Goal: Transaction & Acquisition: Purchase product/service

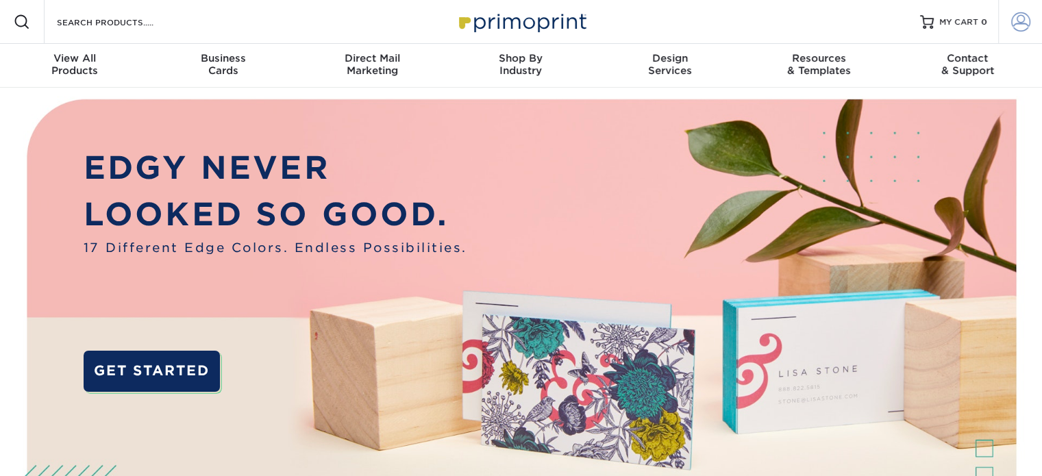
type input "[EMAIL_ADDRESS][DOMAIN_NAME]"
click at [1017, 24] on span at bounding box center [1020, 21] width 19 height 19
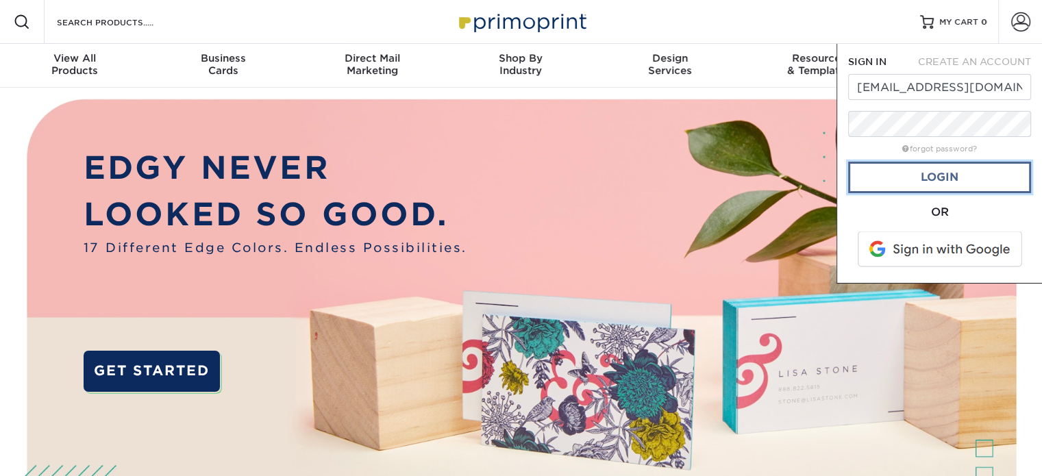
click at [948, 177] on link "Login" at bounding box center [939, 178] width 183 height 32
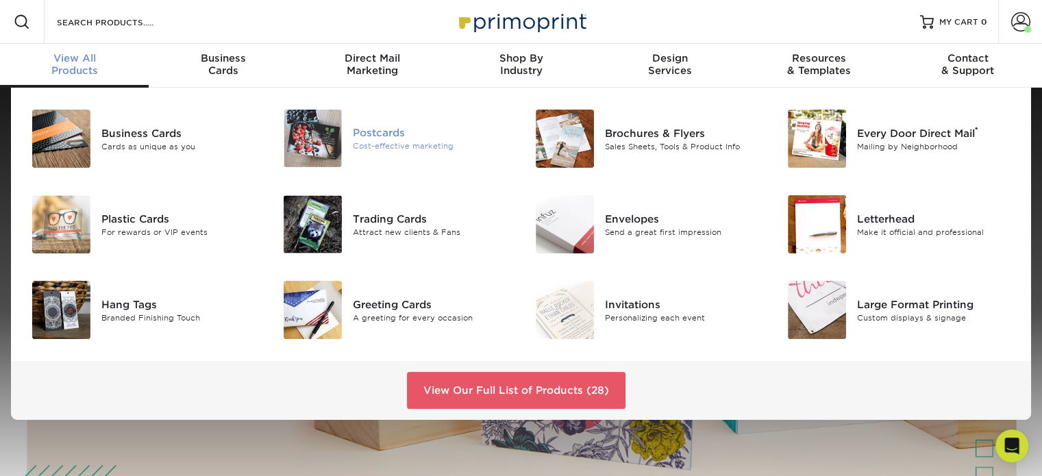
click at [375, 142] on div "Cost-effective marketing" at bounding box center [432, 146] width 158 height 12
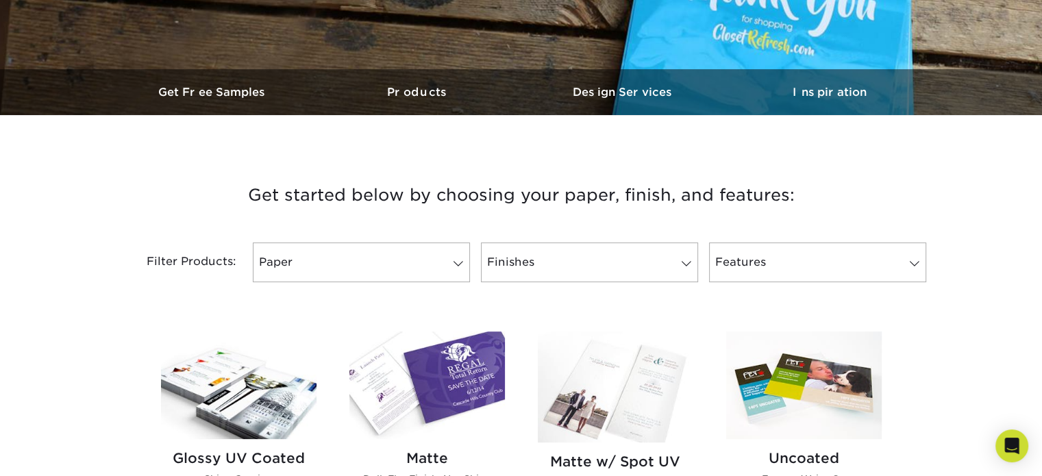
scroll to position [480, 0]
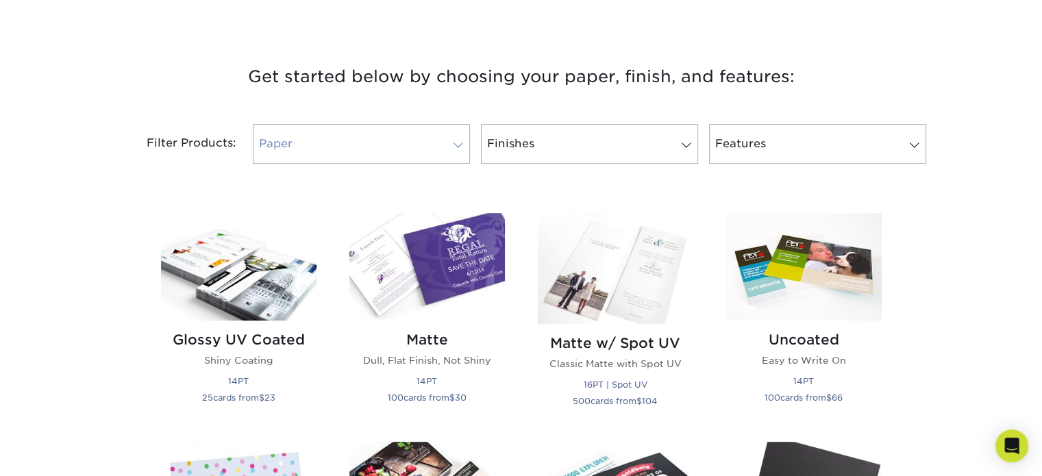
click at [400, 149] on link "Paper" at bounding box center [361, 144] width 217 height 40
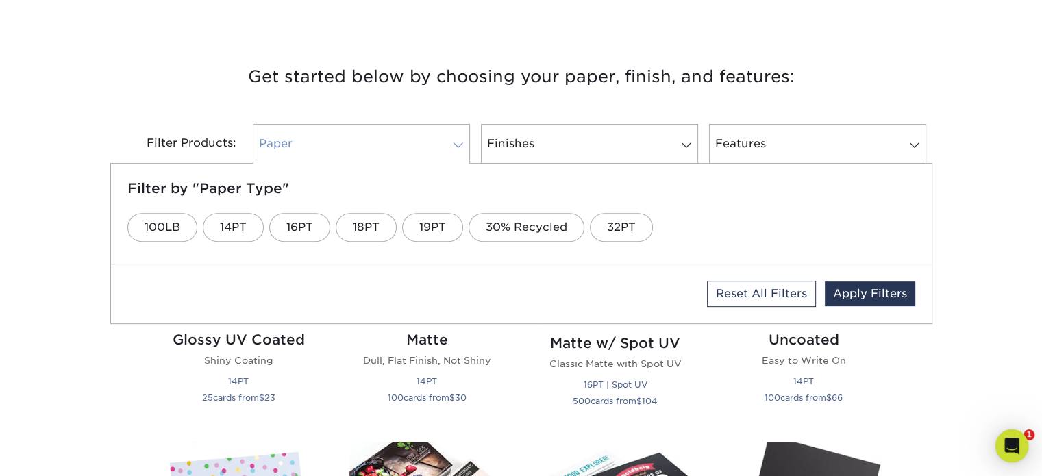
scroll to position [0, 0]
click at [300, 232] on link "16PT" at bounding box center [299, 227] width 61 height 29
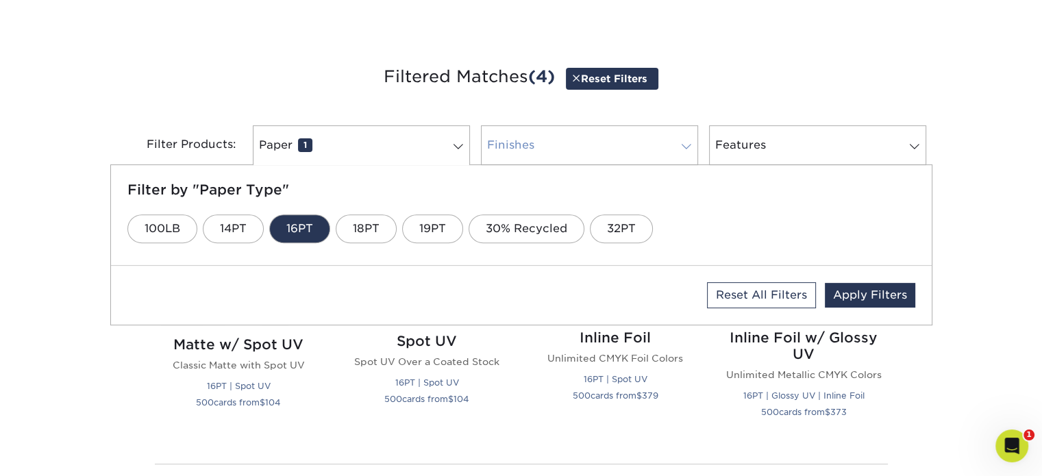
click at [556, 148] on link "Finishes 0" at bounding box center [589, 145] width 217 height 40
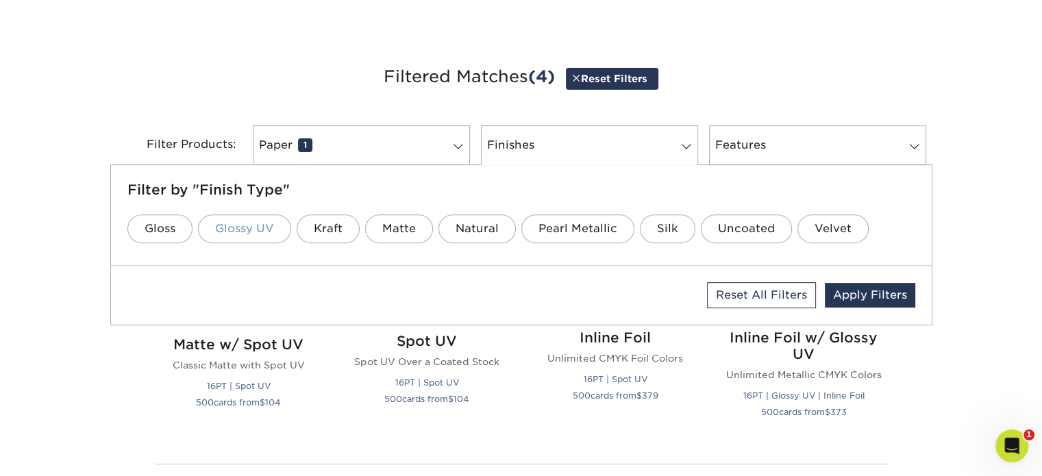
click at [250, 228] on link "Glossy UV" at bounding box center [244, 228] width 93 height 29
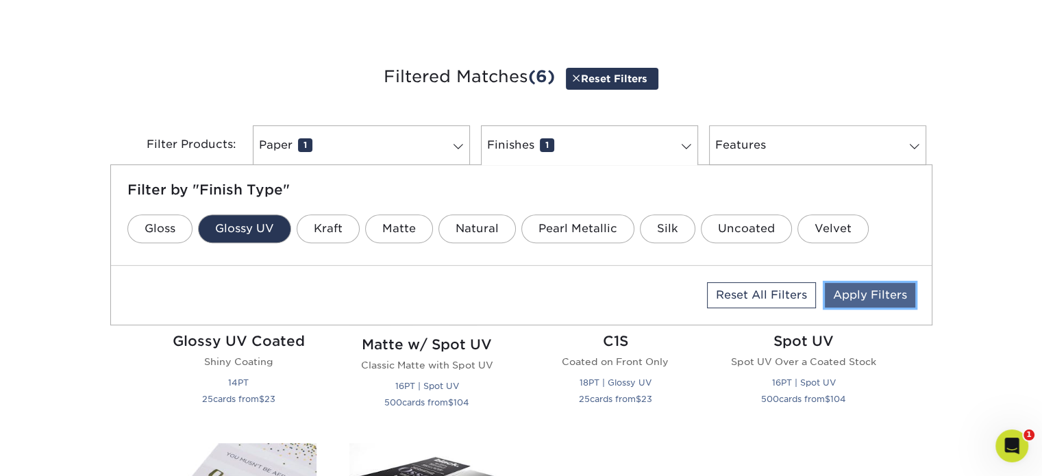
click at [880, 298] on link "Apply Filters" at bounding box center [870, 295] width 90 height 25
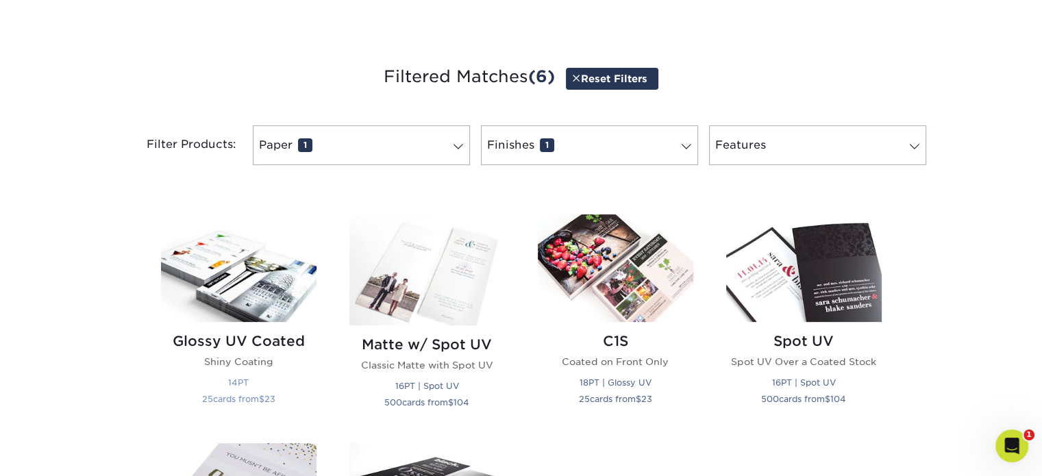
click at [245, 350] on div "Glossy UV Coated Shiny Coating 14PT 25 cards from $ 23" at bounding box center [239, 372] width 156 height 101
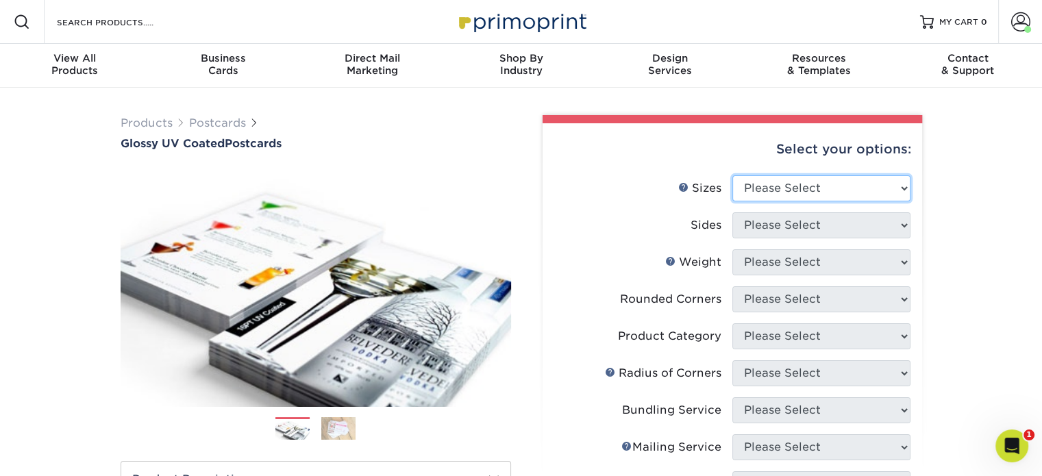
click at [808, 188] on select "Please Select 1.5" x 7" 2" x 4" 2" x 6" 2" x 7" 2" x 8" 2.12" x 5.5" 2.12" x 5.…" at bounding box center [821, 188] width 178 height 26
select select "3.50x8.50"
click at [732, 175] on select "Please Select 1.5" x 7" 2" x 4" 2" x 6" 2" x 7" 2" x 8" 2.12" x 5.5" 2.12" x 5.…" at bounding box center [821, 188] width 178 height 26
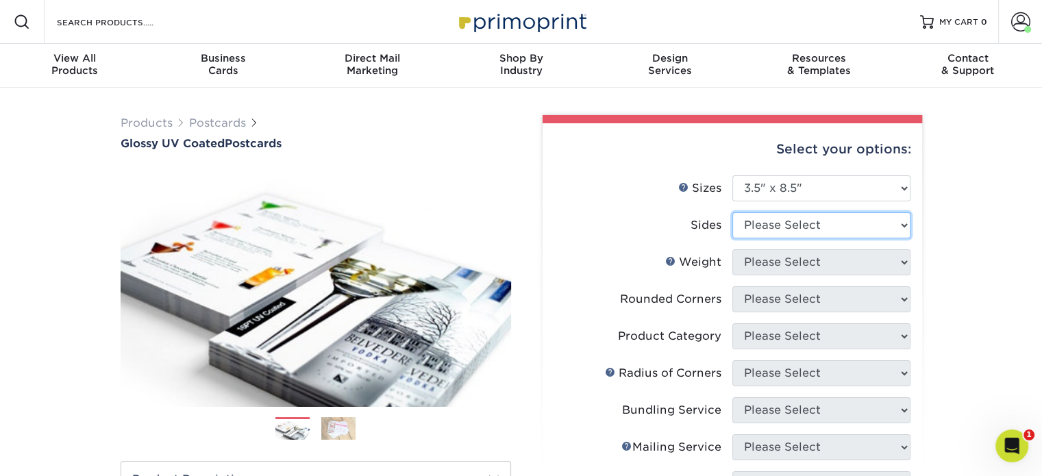
click at [787, 230] on select "Please Select Print Both Sides Print Front Only" at bounding box center [821, 225] width 178 height 26
select select "13abbda7-1d64-4f25-8bb2-c179b224825d"
click at [732, 212] on select "Please Select Print Both Sides Print Front Only" at bounding box center [821, 225] width 178 height 26
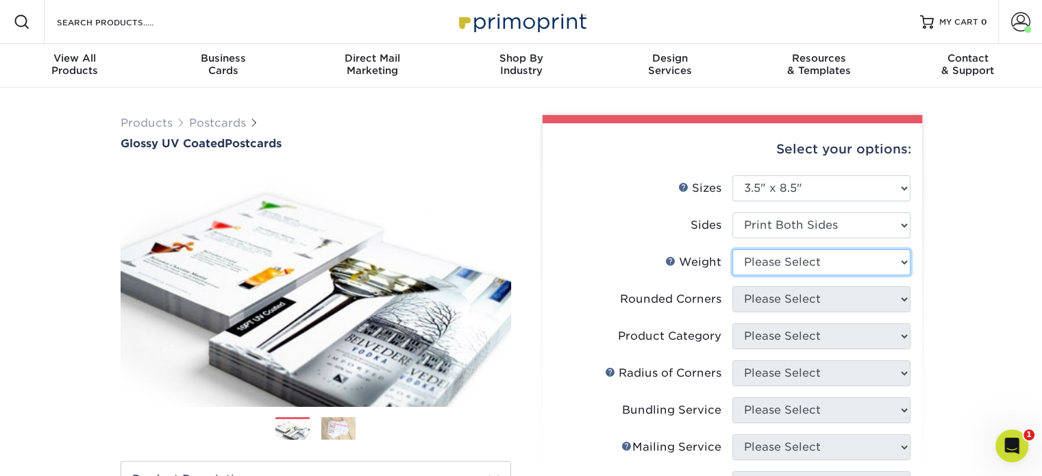
click at [792, 268] on select "Please Select 16PT 14PT 18PT C1S" at bounding box center [821, 262] width 178 height 26
click at [732, 249] on select "Please Select 16PT 14PT 18PT C1S" at bounding box center [821, 262] width 178 height 26
click at [795, 266] on select "Please Select 16PT 14PT 18PT C1S" at bounding box center [821, 262] width 178 height 26
select select "16PT"
click at [732, 249] on select "Please Select 16PT 14PT 18PT C1S" at bounding box center [821, 262] width 178 height 26
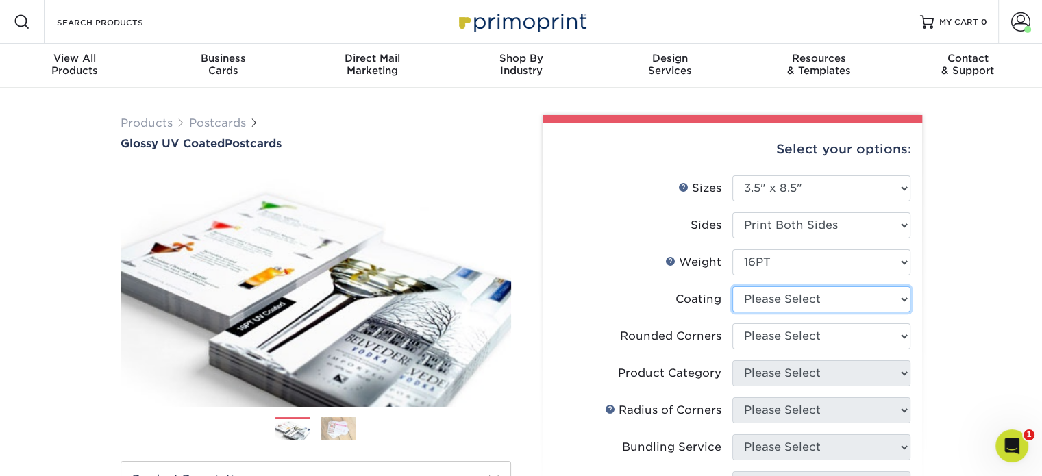
click at [795, 302] on select at bounding box center [821, 299] width 178 height 26
select select "ae367451-b2b8-45df-a344-0f05b6a12993"
click at [732, 286] on select at bounding box center [821, 299] width 178 height 26
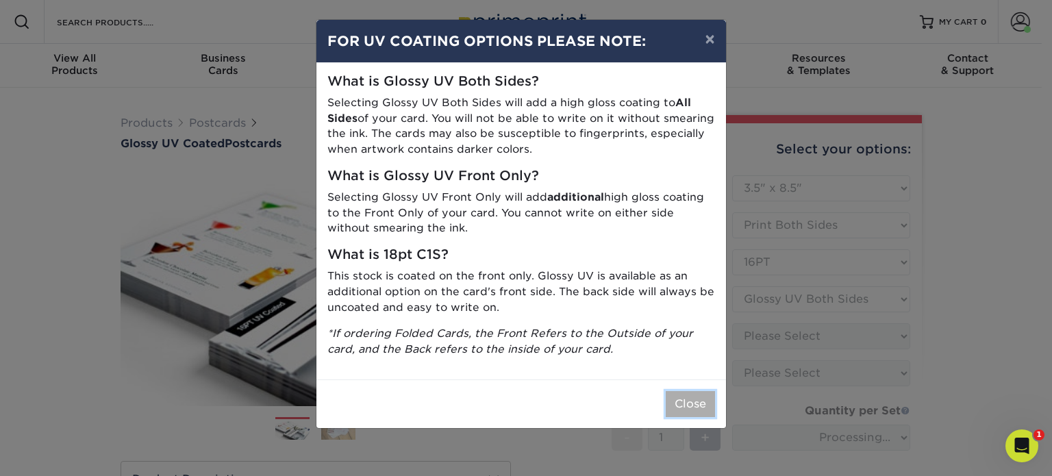
click at [698, 405] on button "Close" at bounding box center [690, 404] width 49 height 26
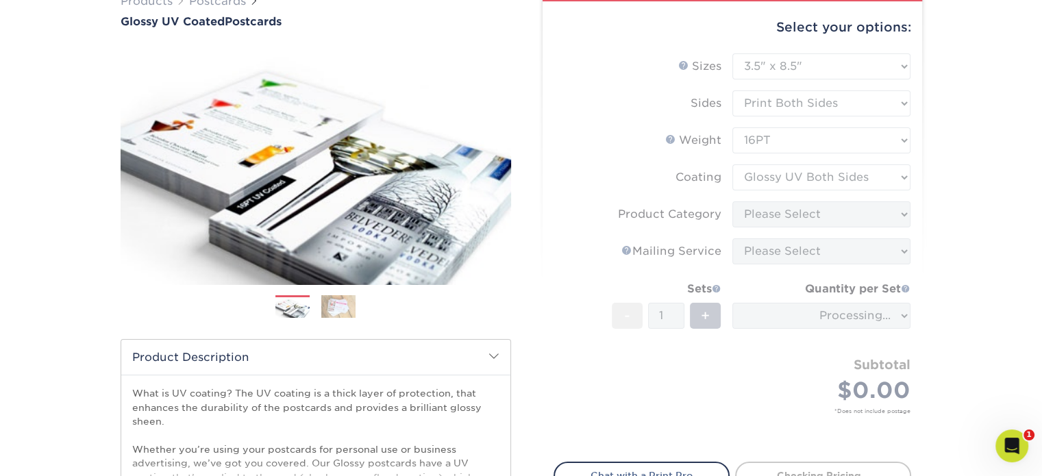
scroll to position [206, 0]
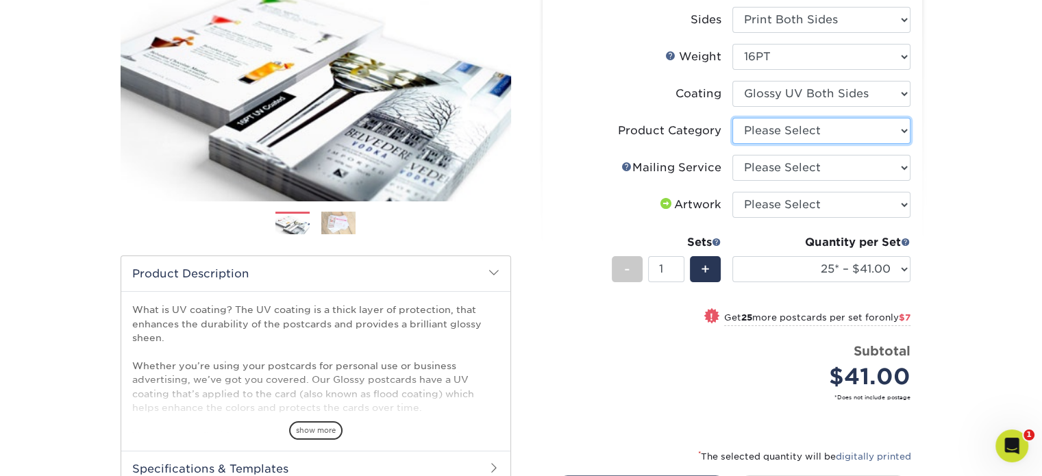
click at [815, 136] on select "Please Select Postcards" at bounding box center [821, 131] width 178 height 26
click at [819, 182] on li "Mailing Service Help Mailing Service Please Select No Direct Mailing Service No…" at bounding box center [732, 173] width 356 height 37
click at [795, 130] on select "Please Select Postcards" at bounding box center [821, 131] width 178 height 26
select select "9b7272e0-d6c8-4c3c-8e97-d3a1bcdab858"
click at [732, 118] on select "Please Select Postcards" at bounding box center [821, 131] width 178 height 26
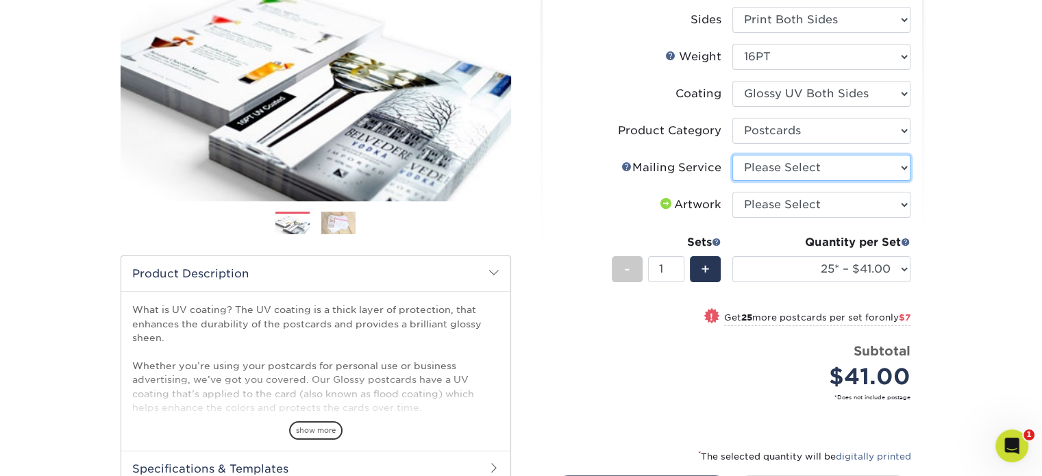
click at [808, 171] on select "Please Select No Direct Mailing Service No, I will mail/stamp/imprint Direct Ma…" at bounding box center [821, 168] width 178 height 26
select select "3e5e9bdd-d78a-4c28-a41d-fe1407925ca6"
click at [732, 155] on select "Please Select No Direct Mailing Service No, I will mail/stamp/imprint Direct Ma…" at bounding box center [821, 168] width 178 height 26
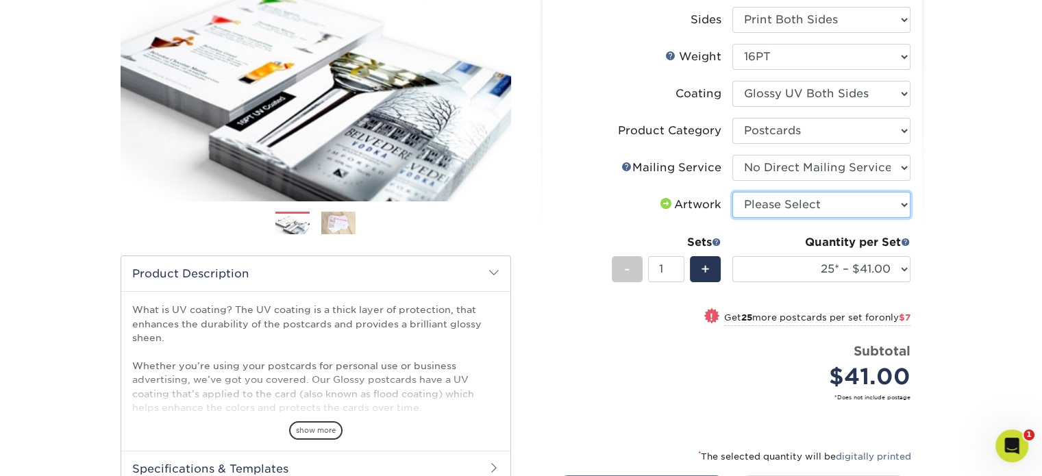
click at [822, 213] on select "Please Select I will upload files I need a design - $150" at bounding box center [821, 205] width 178 height 26
select select "upload"
click at [732, 192] on select "Please Select I will upload files I need a design - $150" at bounding box center [821, 205] width 178 height 26
click at [963, 265] on div "Products Postcards Glossy UV Coated Postcards Previous Next show more 25" at bounding box center [521, 258] width 1042 height 753
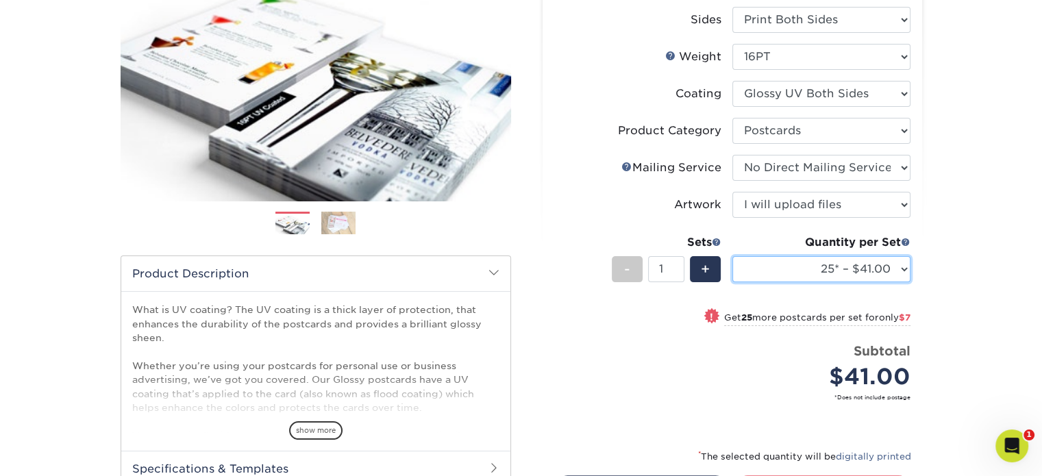
click at [792, 273] on select "25* – $41.00 50* – $48.00 75* – $56.00 100* – $72.00 250* – $118.00 500 – $163.…" at bounding box center [821, 269] width 178 height 26
select select "1000 – $188.00"
click at [732, 256] on select "25* – $41.00 50* – $48.00 75* – $56.00 100* – $72.00 250* – $118.00 500 – $163.…" at bounding box center [821, 269] width 178 height 26
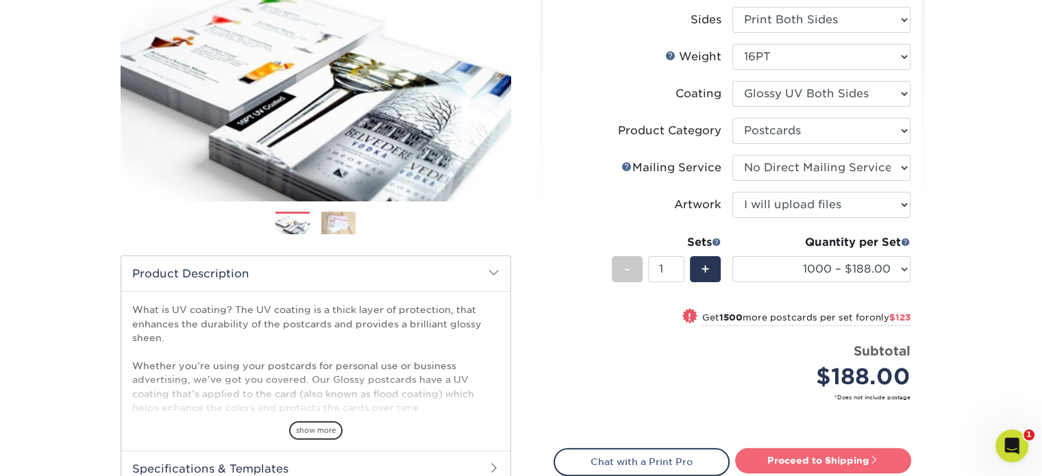
click at [799, 462] on link "Proceed to Shipping" at bounding box center [823, 460] width 176 height 25
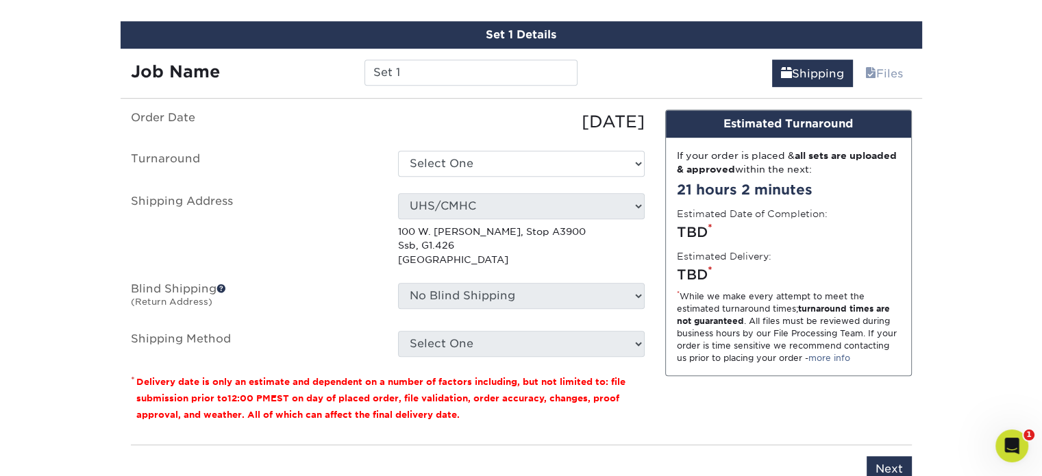
scroll to position [758, 0]
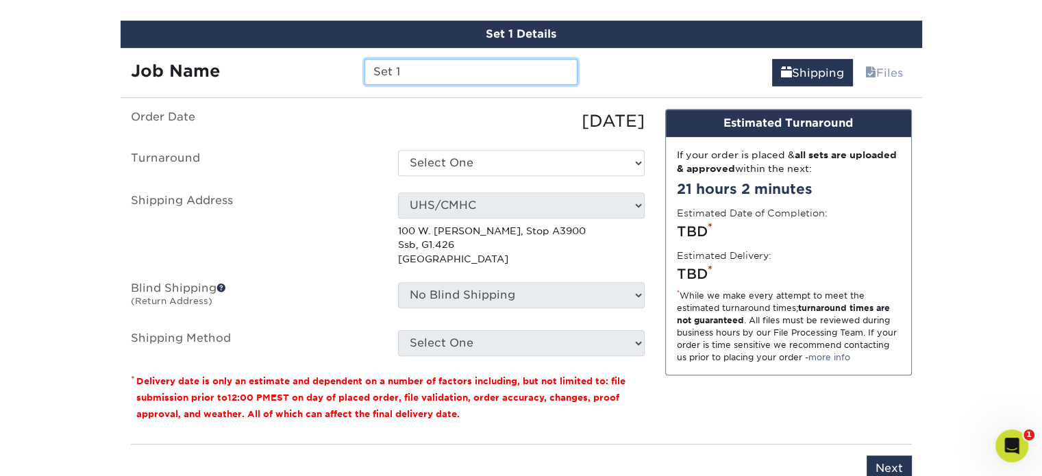
drag, startPoint x: 423, startPoint y: 68, endPoint x: 345, endPoint y: 75, distance: 77.7
click at [345, 75] on div "Job Name Set 1" at bounding box center [355, 72] width 468 height 26
type input "SHARE cards"
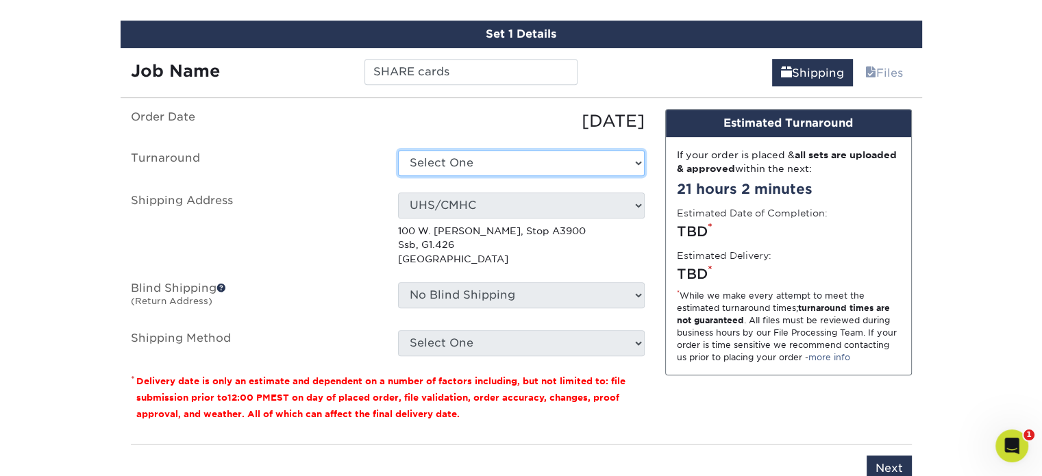
click at [456, 164] on select "Select One 2-4 Business Days 2 Day Next Business Day" at bounding box center [521, 163] width 247 height 26
select select "7e884d20-17a5-4432-9bef-5ec38fa410f0"
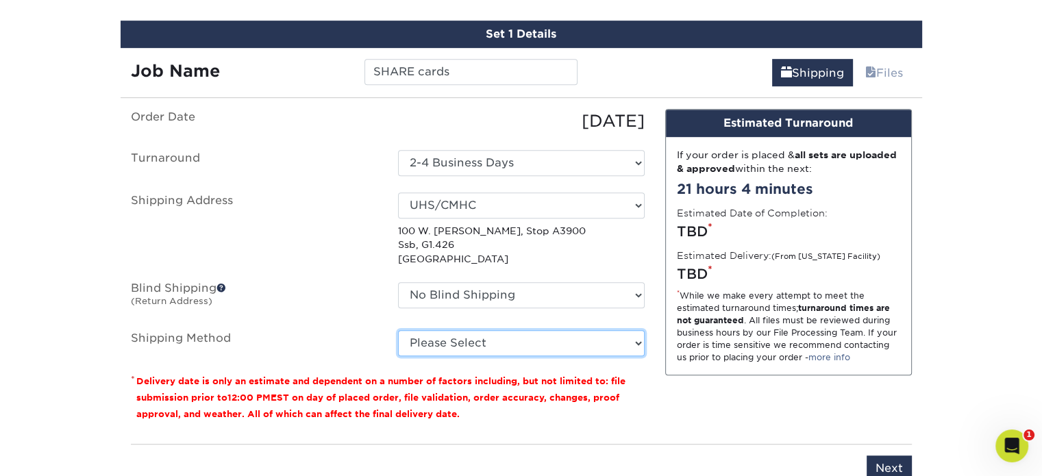
click at [513, 348] on select "Please Select Ground Shipping (+$19.00) 3 Day Shipping Service (+$27.42) 2 Day …" at bounding box center [521, 343] width 247 height 26
select select "03"
click at [398, 330] on select "Please Select Ground Shipping (+$19.00) 3 Day Shipping Service (+$27.42) 2 Day …" at bounding box center [521, 343] width 247 height 26
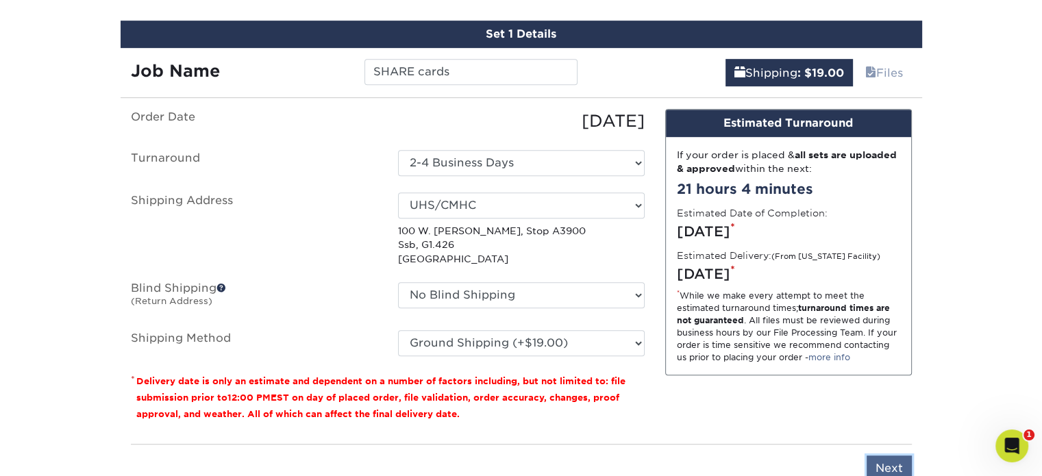
click at [882, 459] on input "Next" at bounding box center [889, 469] width 45 height 26
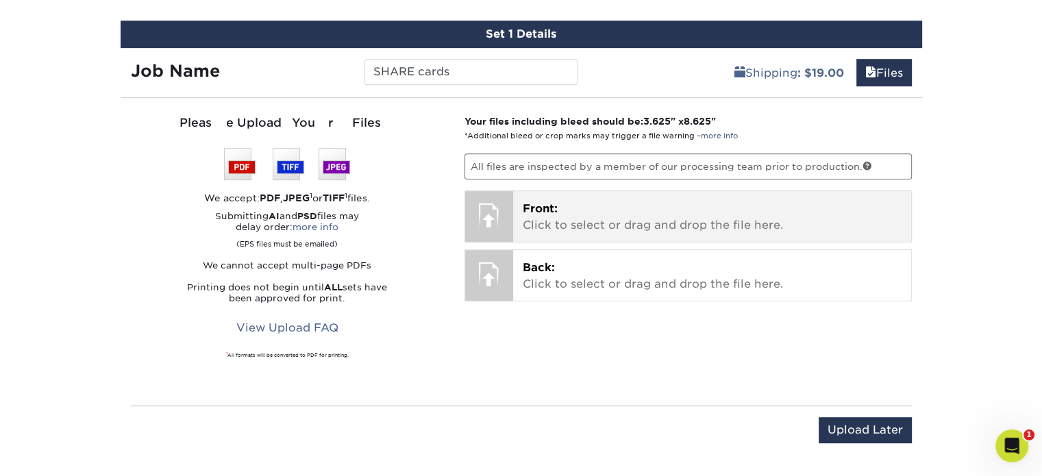
click at [632, 211] on p "Front: Click to select or drag and drop the file here." at bounding box center [712, 217] width 379 height 33
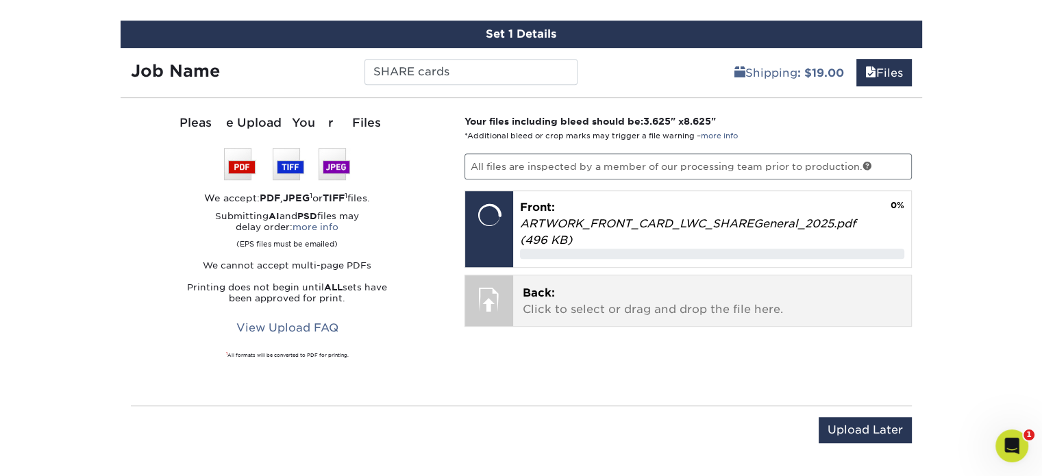
click at [615, 293] on p "Back: Click to select or drag and drop the file here." at bounding box center [712, 301] width 379 height 33
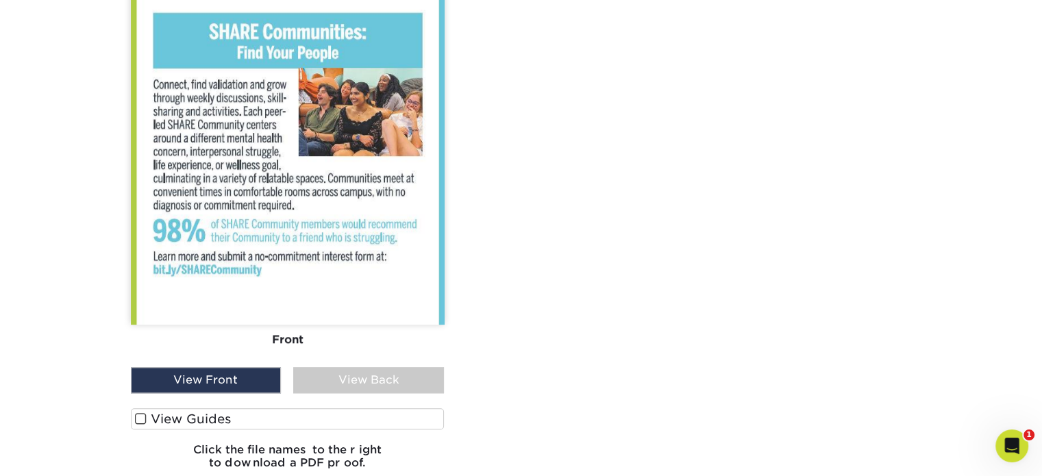
scroll to position [1374, 0]
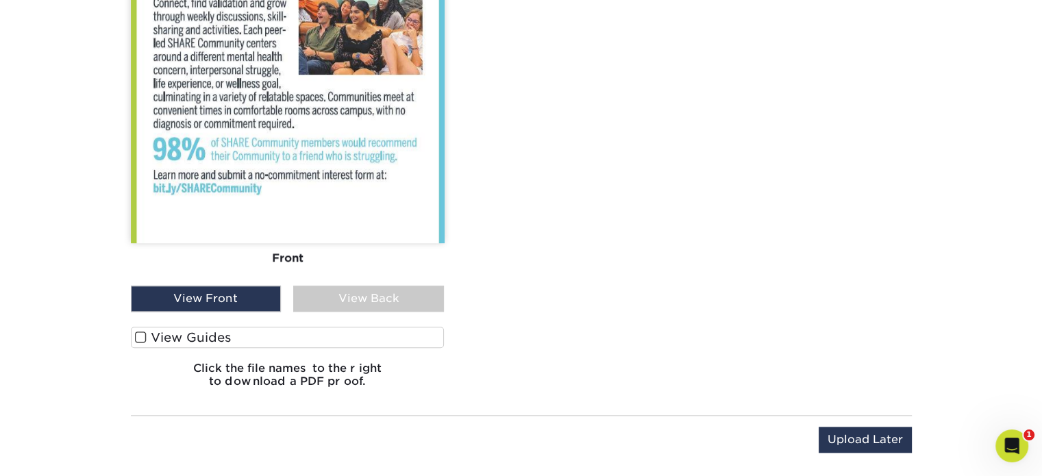
click at [138, 333] on span at bounding box center [141, 337] width 12 height 13
click at [0, 0] on input "View Guides" at bounding box center [0, 0] width 0 height 0
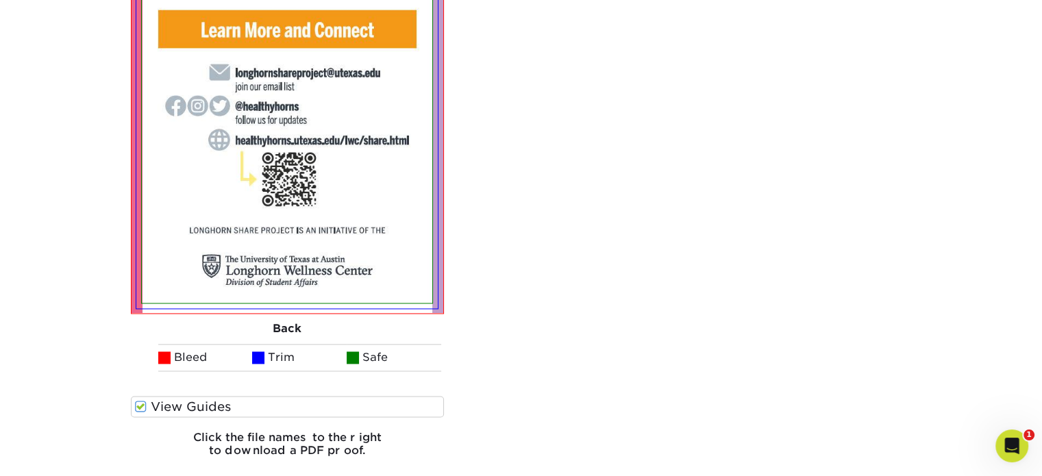
scroll to position [2146, 0]
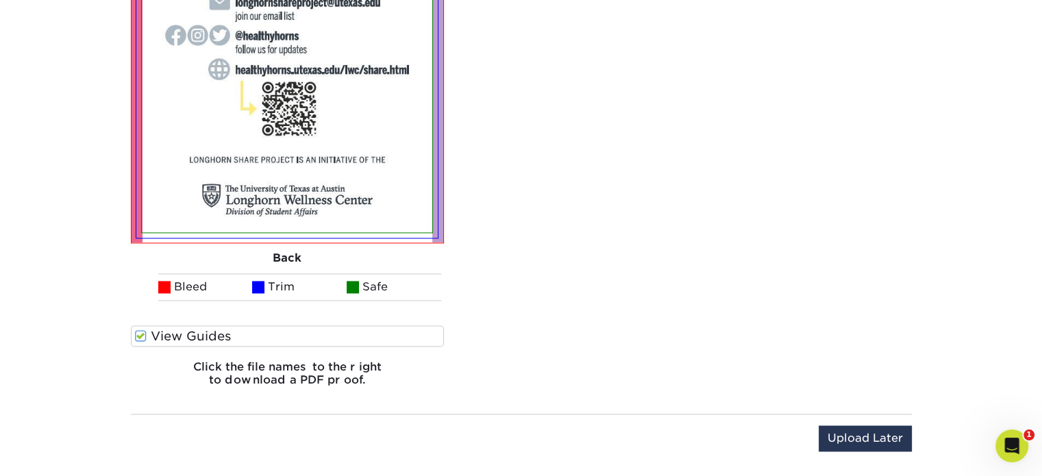
click at [136, 336] on span at bounding box center [141, 336] width 12 height 13
click at [0, 0] on input "View Guides" at bounding box center [0, 0] width 0 height 0
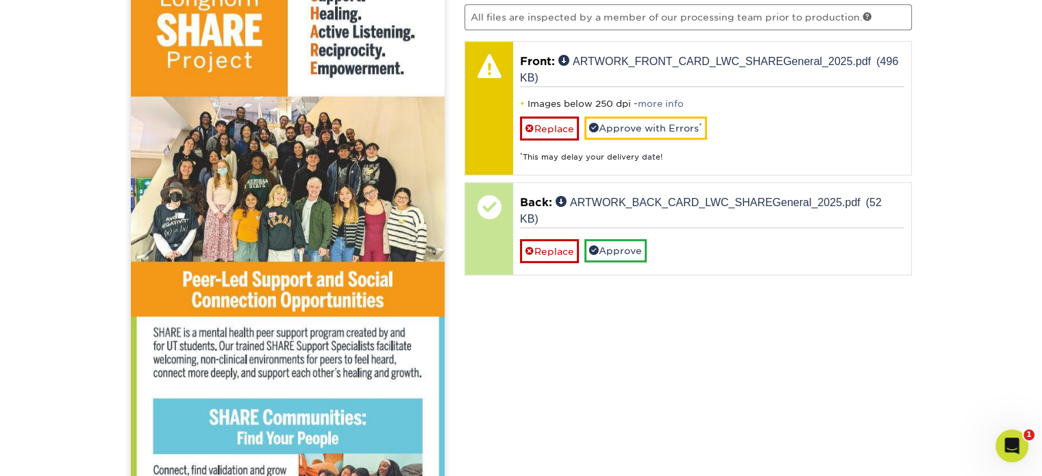
scroll to position [758, 0]
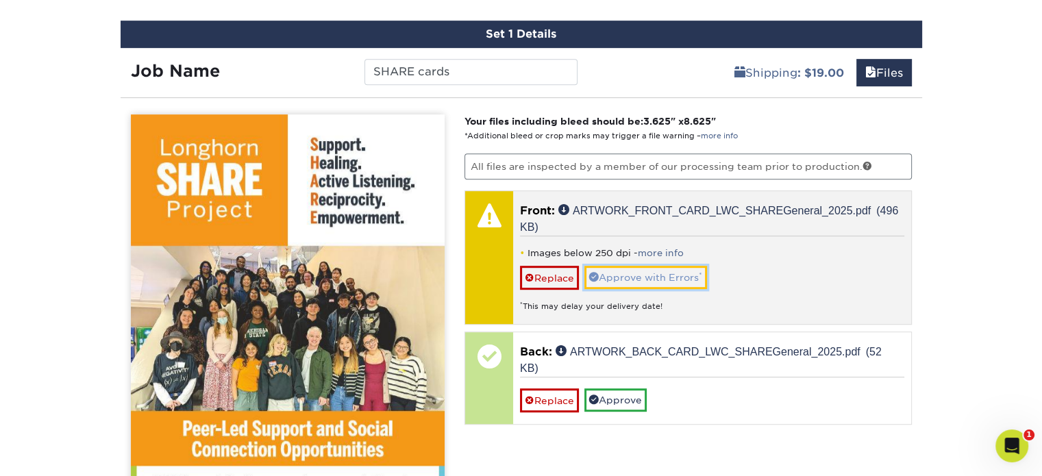
click at [668, 276] on link "Approve with Errors *" at bounding box center [645, 277] width 123 height 23
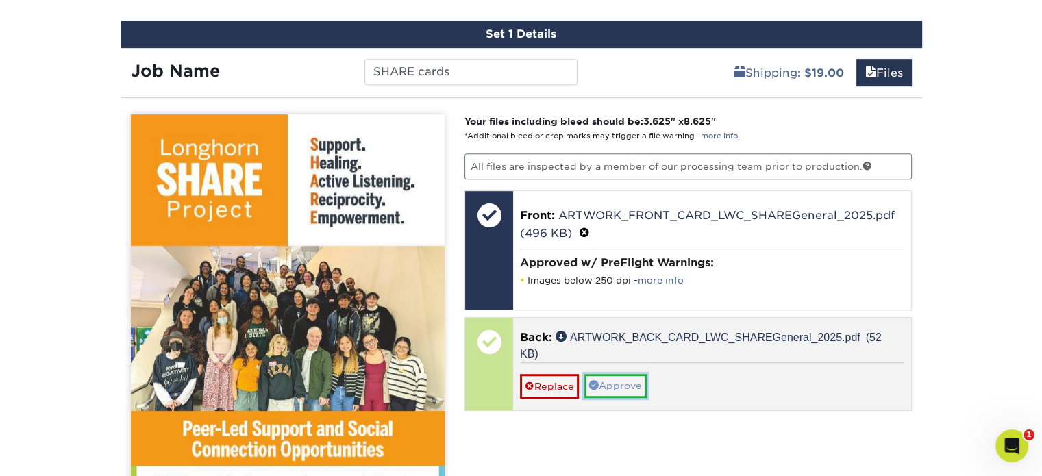
click at [617, 386] on link "Approve" at bounding box center [615, 385] width 62 height 23
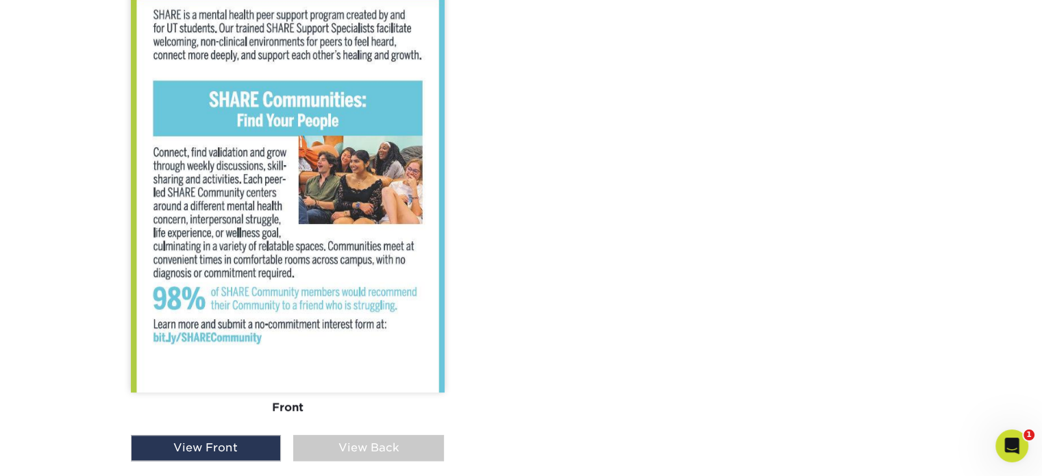
scroll to position [1374, 0]
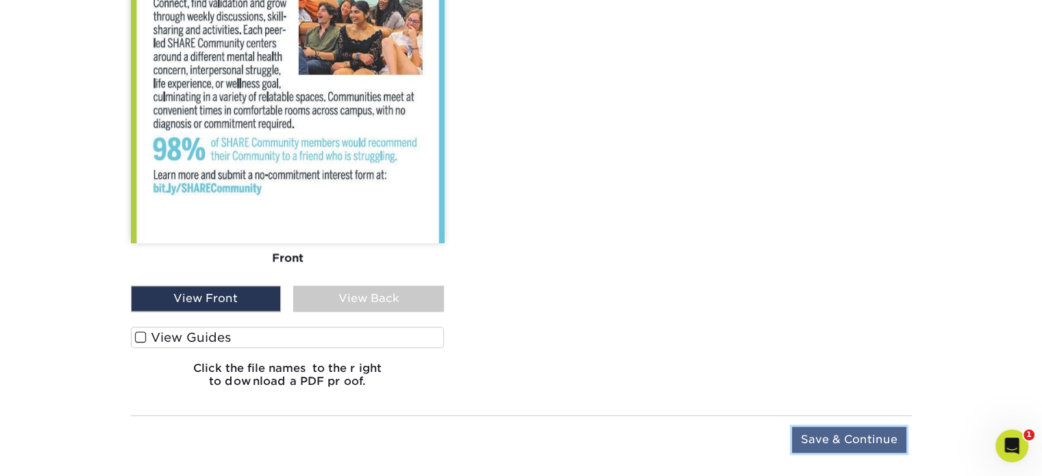
click at [848, 437] on input "Save & Continue" at bounding box center [849, 440] width 114 height 26
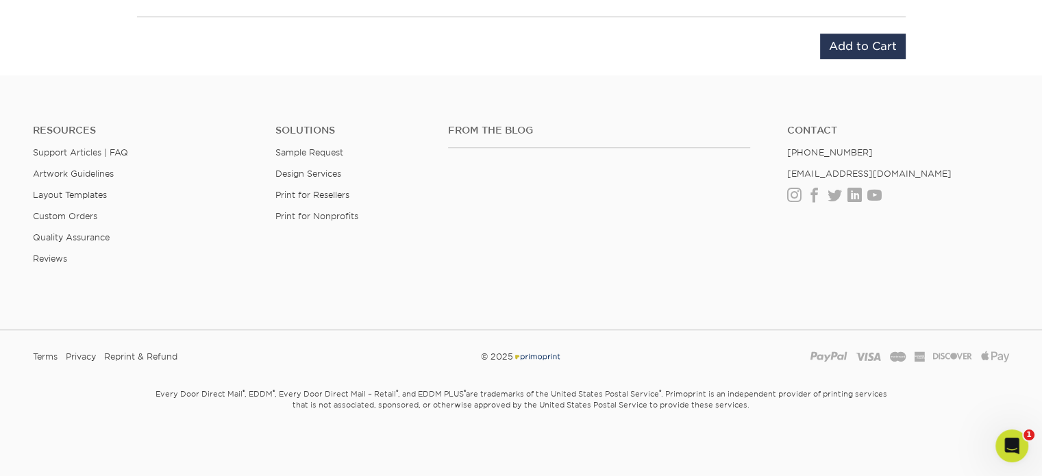
scroll to position [1029, 0]
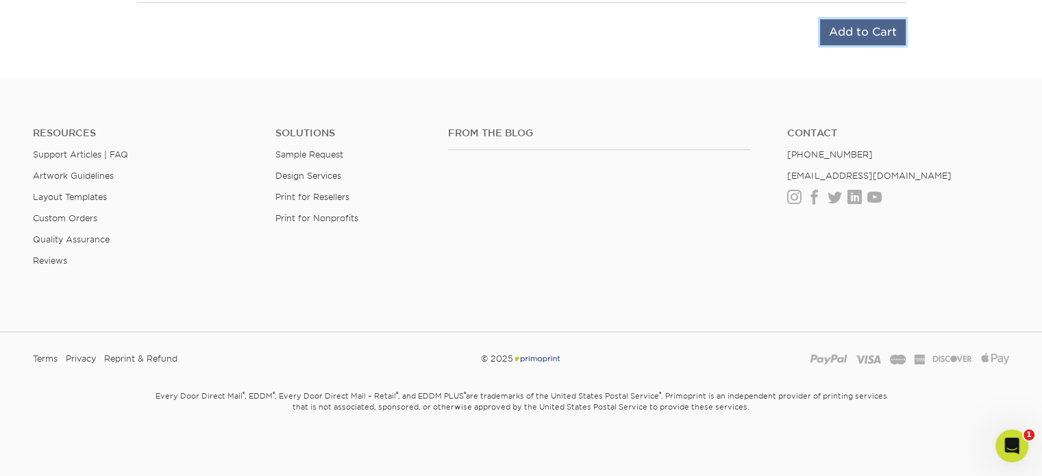
click at [827, 24] on input "Add to Cart" at bounding box center [863, 32] width 86 height 26
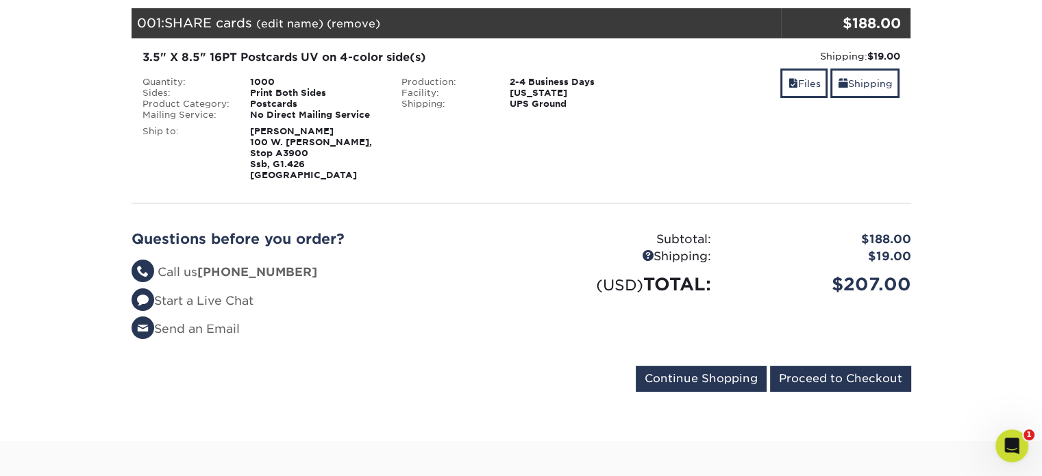
scroll to position [206, 0]
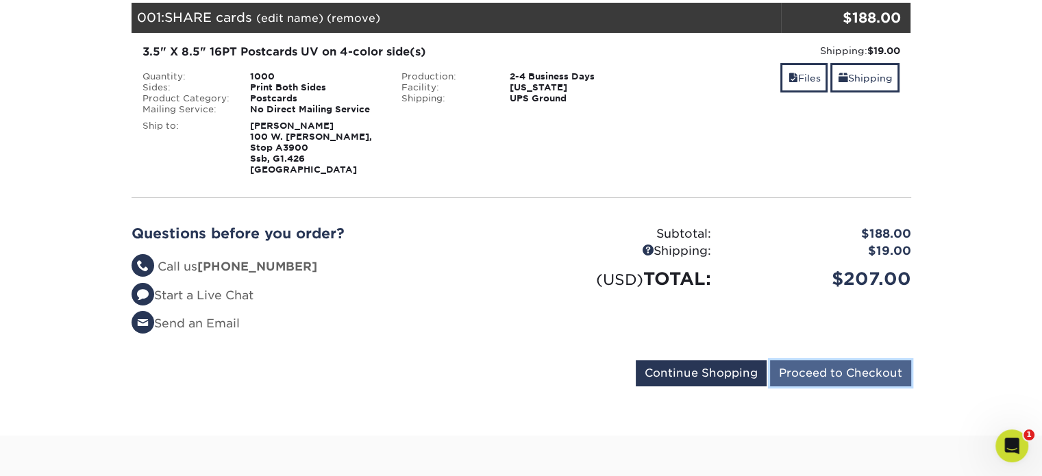
click at [814, 367] on input "Proceed to Checkout" at bounding box center [840, 373] width 141 height 26
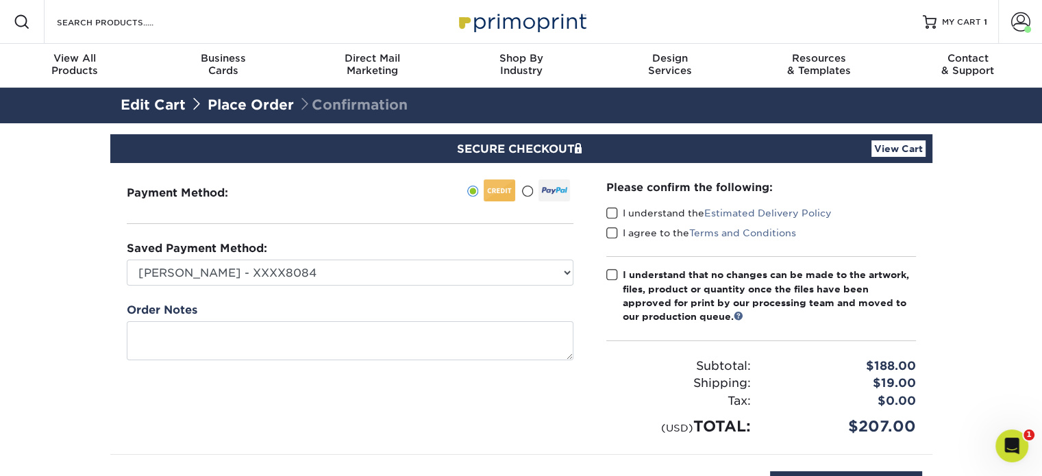
click at [613, 221] on div "I understand the Estimated Delivery Policy" at bounding box center [761, 215] width 310 height 19
click at [614, 214] on span at bounding box center [612, 213] width 12 height 13
click at [0, 0] on input "I understand the Estimated Delivery Policy" at bounding box center [0, 0] width 0 height 0
click at [611, 232] on span at bounding box center [612, 233] width 12 height 13
click at [0, 0] on input "I agree to the Terms and Conditions" at bounding box center [0, 0] width 0 height 0
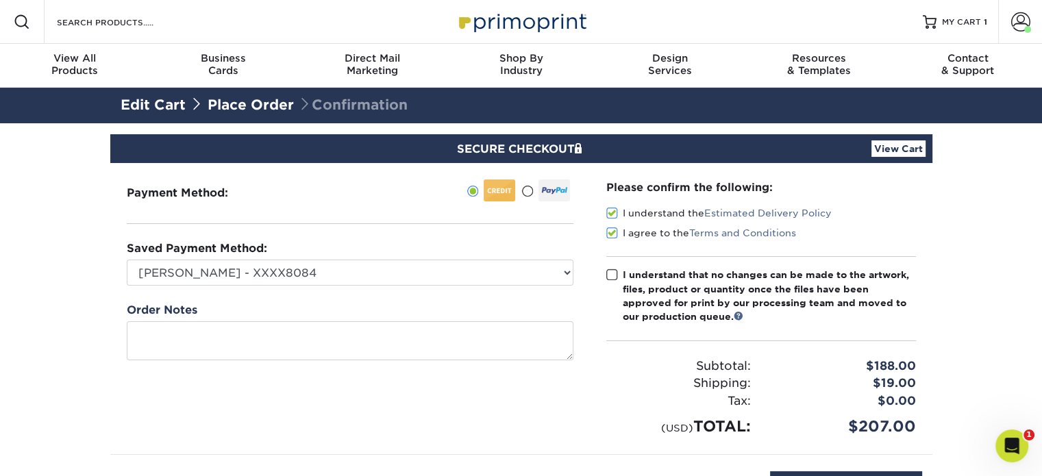
click at [612, 276] on span at bounding box center [612, 275] width 12 height 13
click at [0, 0] on input "I understand that no changes can be made to the artwork, files, product or quan…" at bounding box center [0, 0] width 0 height 0
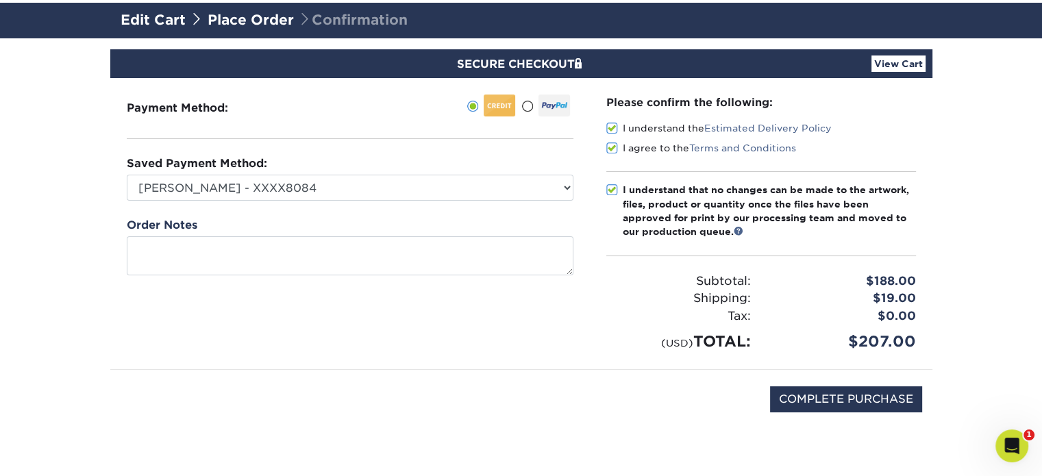
scroll to position [274, 0]
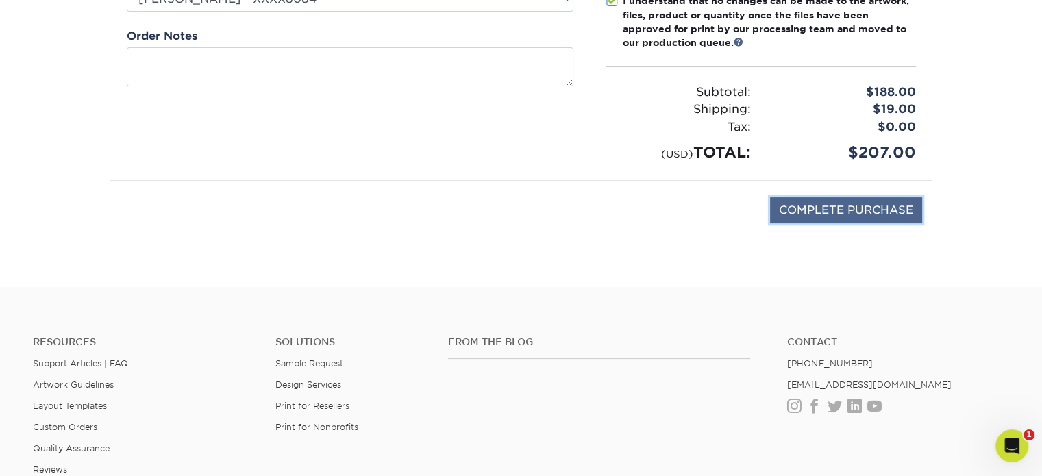
click at [831, 204] on input "COMPLETE PURCHASE" at bounding box center [846, 210] width 152 height 26
type input "PROCESSING, PLEASE WAIT..."
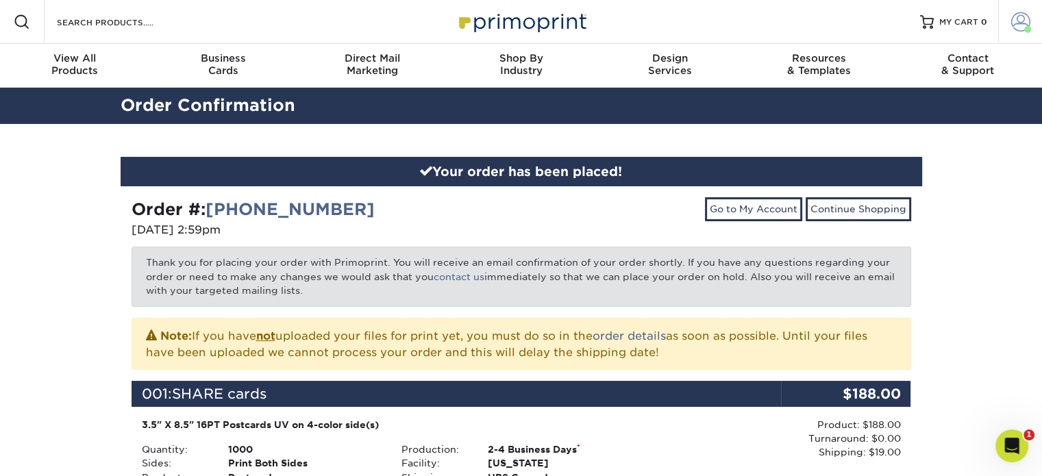
click at [1013, 29] on span at bounding box center [1020, 21] width 19 height 19
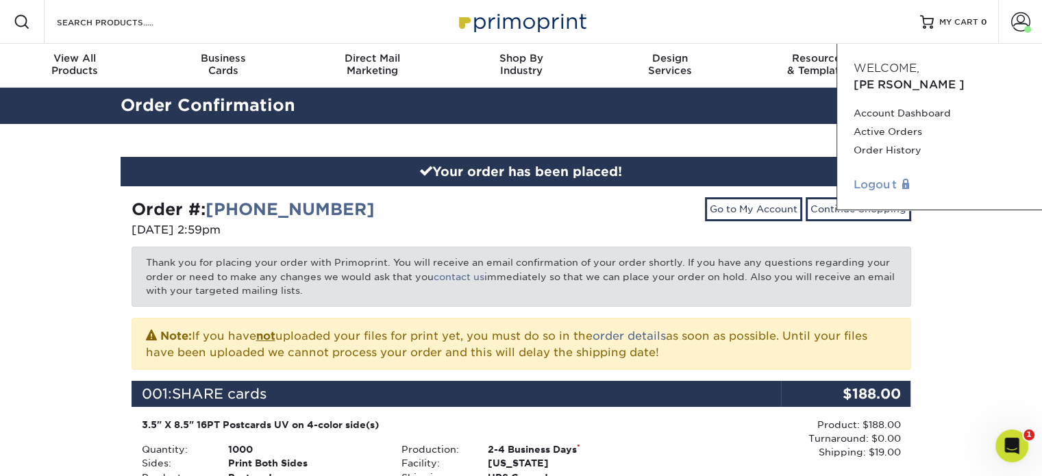
click at [874, 177] on link "Logout" at bounding box center [940, 185] width 172 height 16
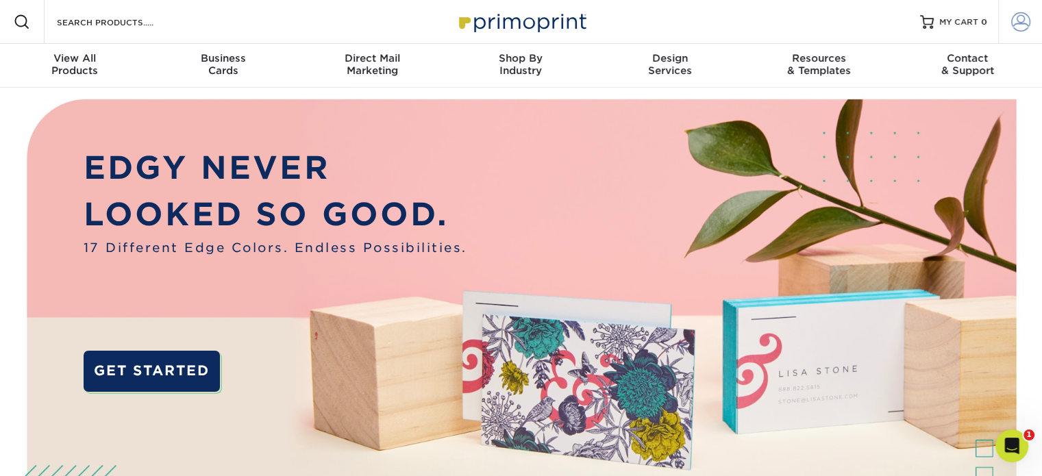
type input "[EMAIL_ADDRESS][DOMAIN_NAME]"
click at [1012, 24] on span at bounding box center [1020, 21] width 19 height 19
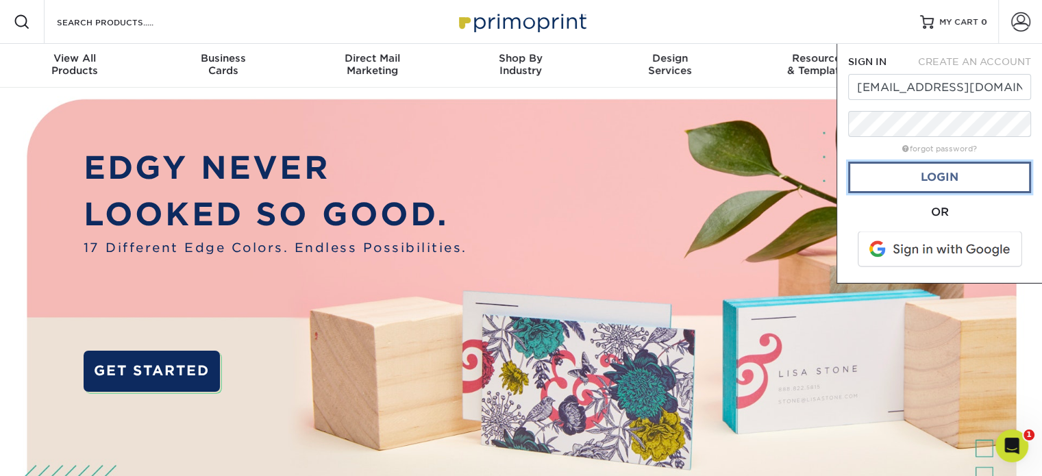
click at [954, 178] on link "Login" at bounding box center [939, 178] width 183 height 32
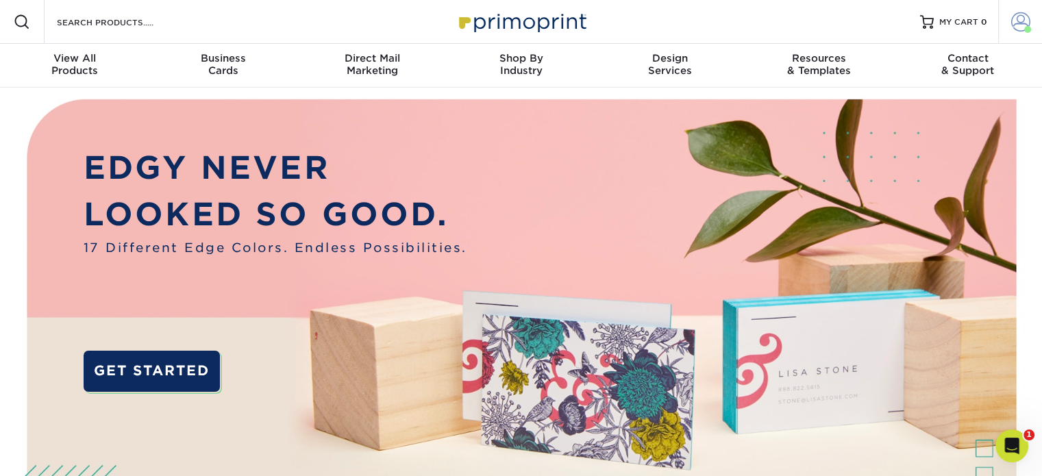
click at [1015, 16] on span at bounding box center [1020, 21] width 19 height 19
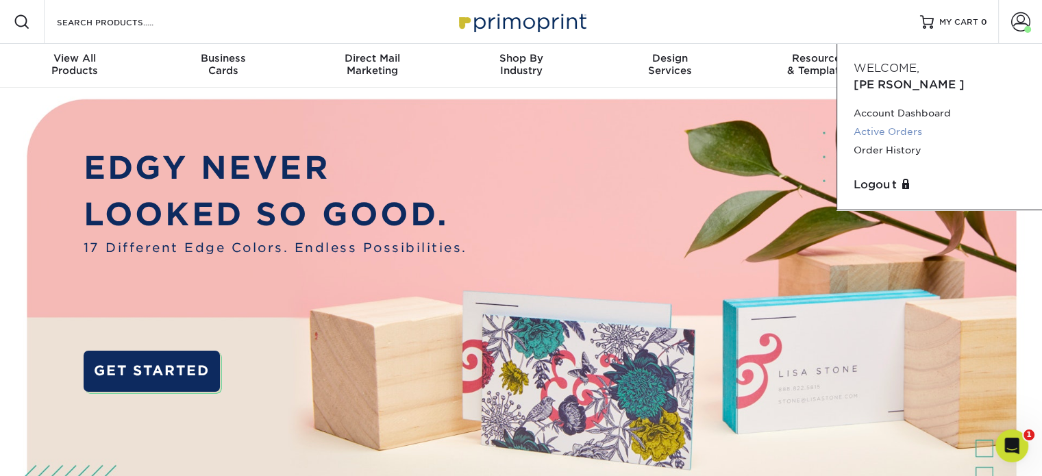
click at [879, 123] on link "Active Orders" at bounding box center [940, 132] width 172 height 18
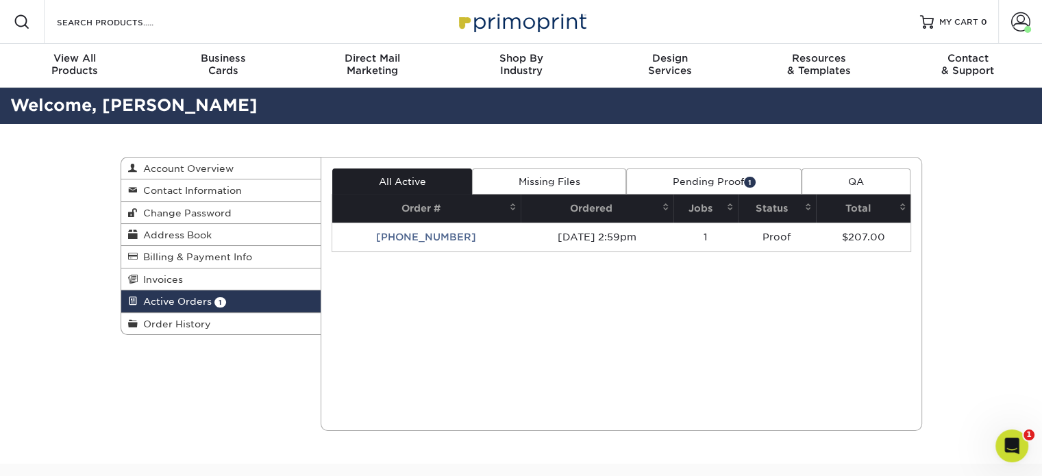
click at [699, 180] on link "Pending Proof 1" at bounding box center [713, 182] width 175 height 26
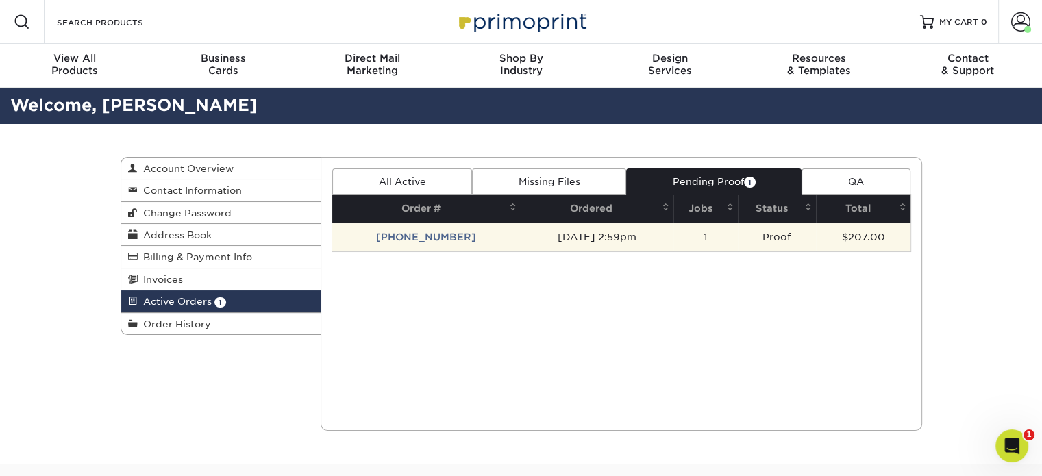
click at [442, 232] on td "[PHONE_NUMBER]" at bounding box center [426, 237] width 188 height 29
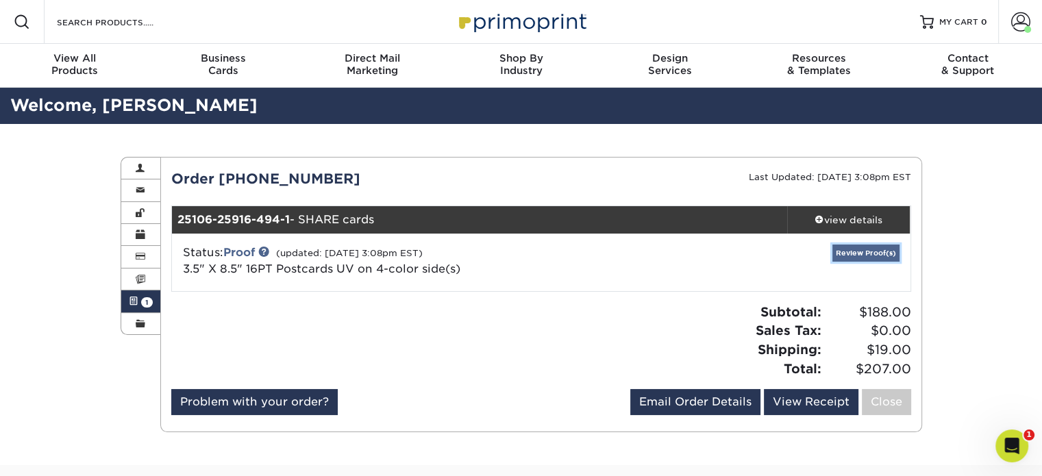
click at [866, 255] on link "Review Proof(s)" at bounding box center [865, 253] width 67 height 17
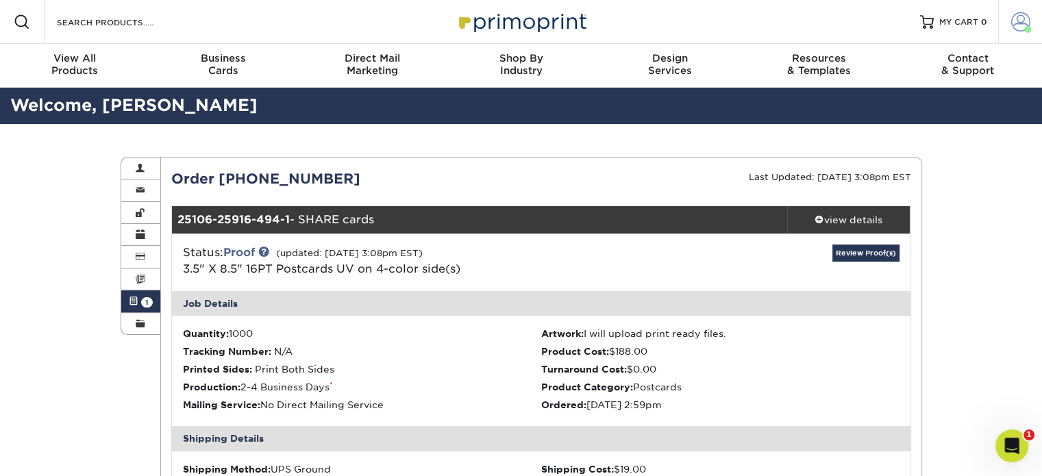
click at [1013, 15] on span at bounding box center [1020, 21] width 19 height 19
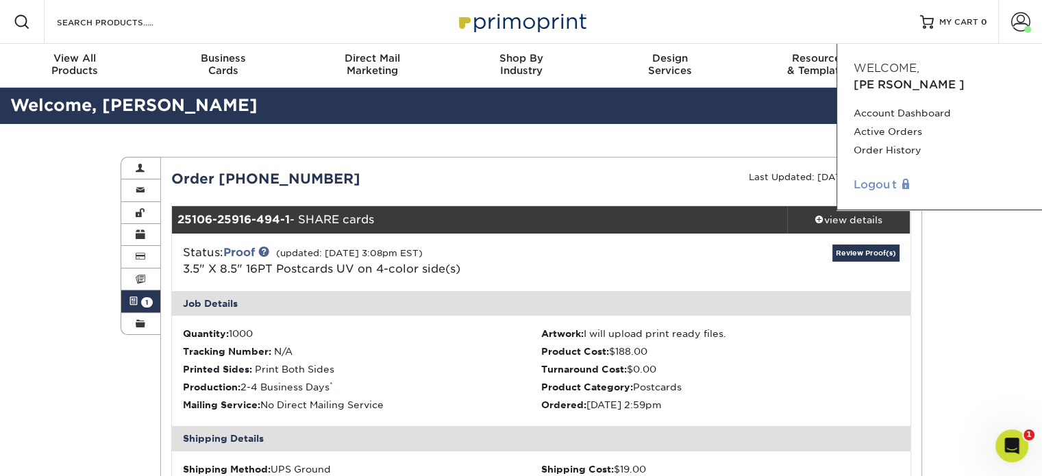
click at [865, 177] on link "Logout" at bounding box center [940, 185] width 172 height 16
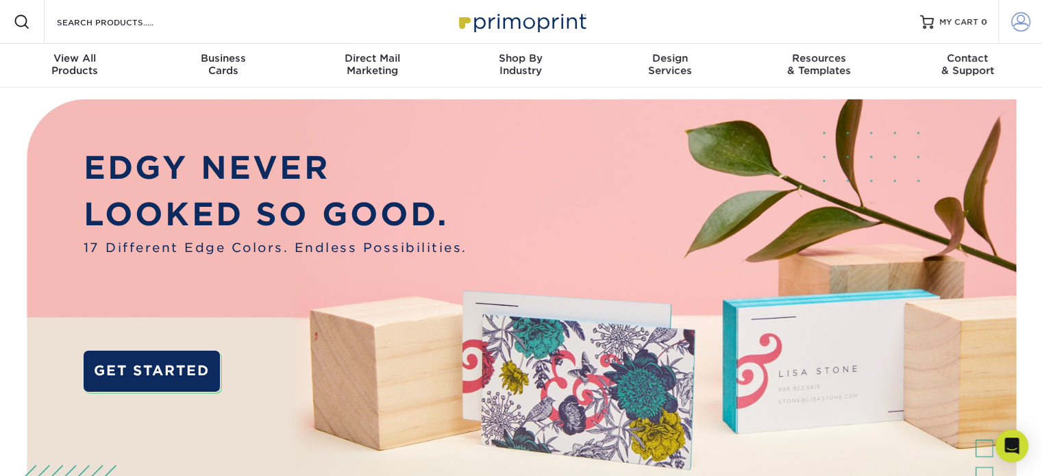
type input "[EMAIL_ADDRESS][DOMAIN_NAME]"
click at [1013, 25] on span at bounding box center [1020, 21] width 19 height 19
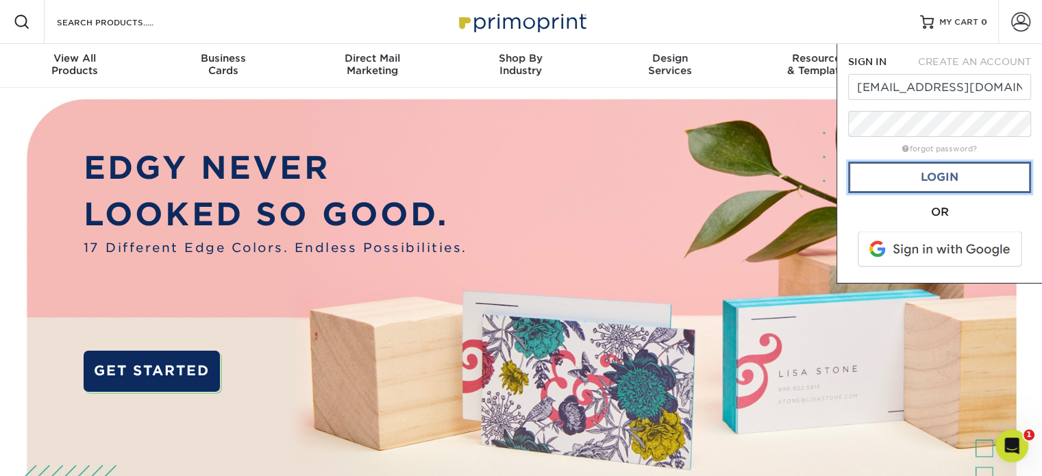
click at [940, 182] on link "Login" at bounding box center [939, 178] width 183 height 32
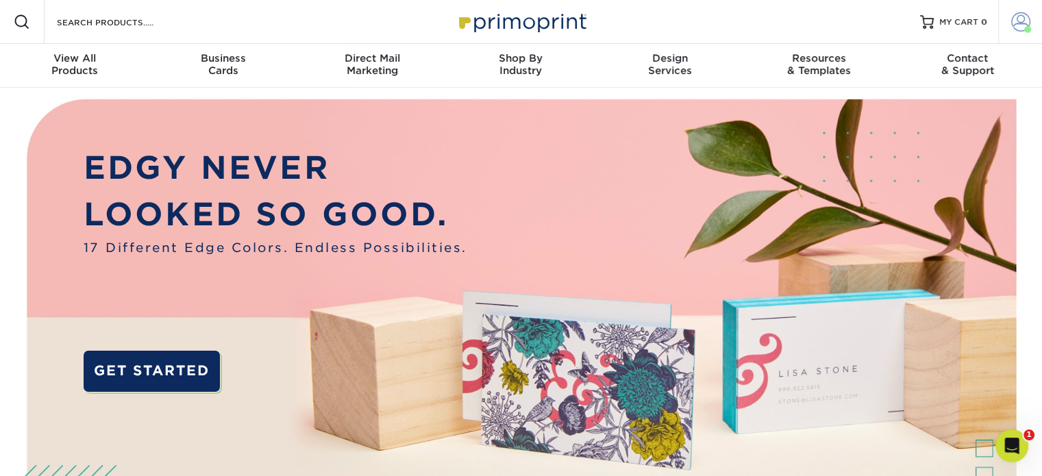
click at [1015, 18] on span at bounding box center [1020, 21] width 19 height 19
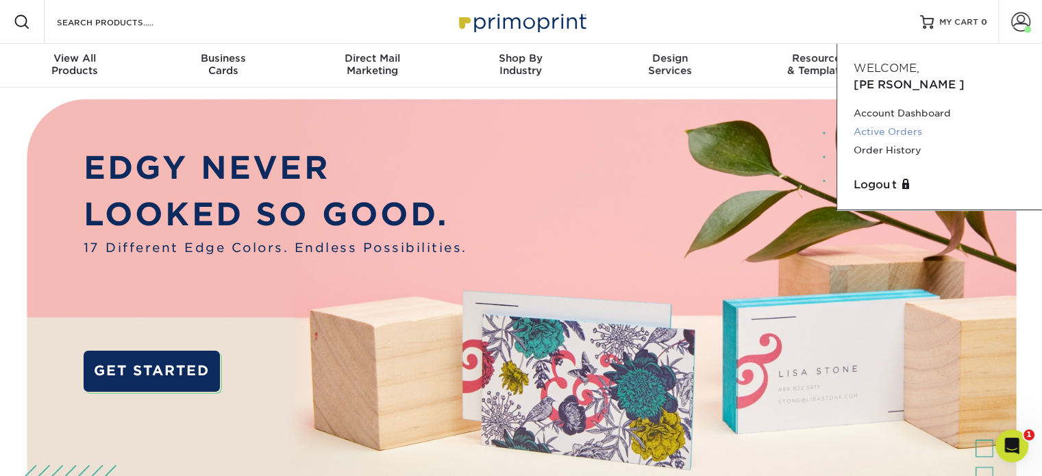
click at [869, 123] on link "Active Orders" at bounding box center [940, 132] width 172 height 18
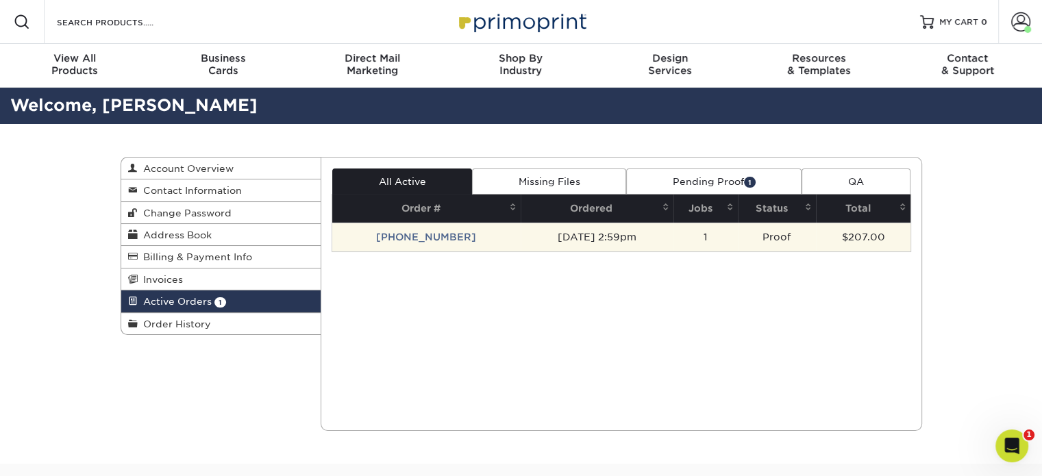
click at [389, 245] on td "[PHONE_NUMBER]" at bounding box center [426, 237] width 188 height 29
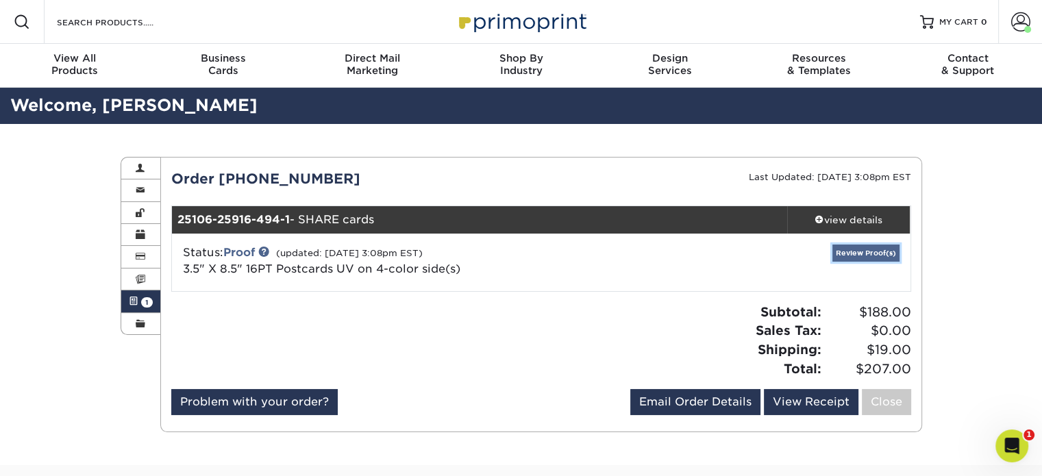
click at [878, 254] on link "Review Proof(s)" at bounding box center [865, 253] width 67 height 17
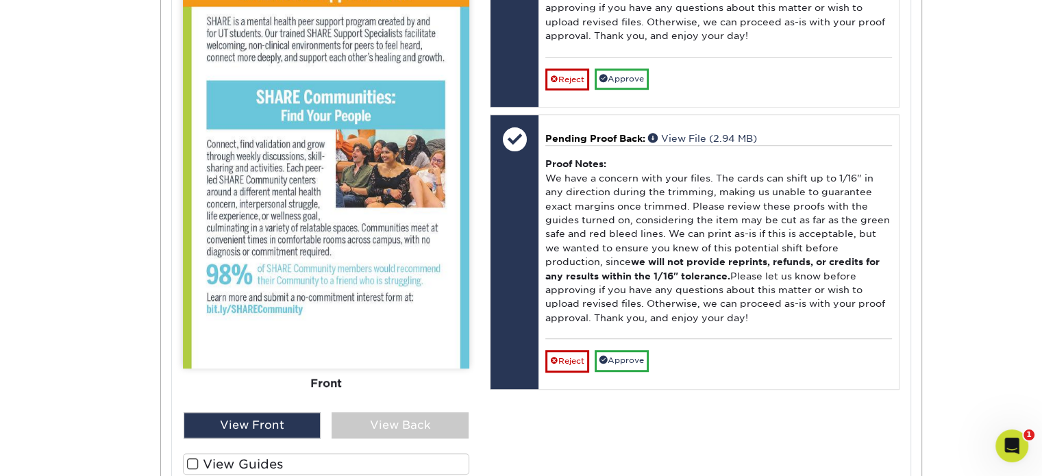
scroll to position [891, 0]
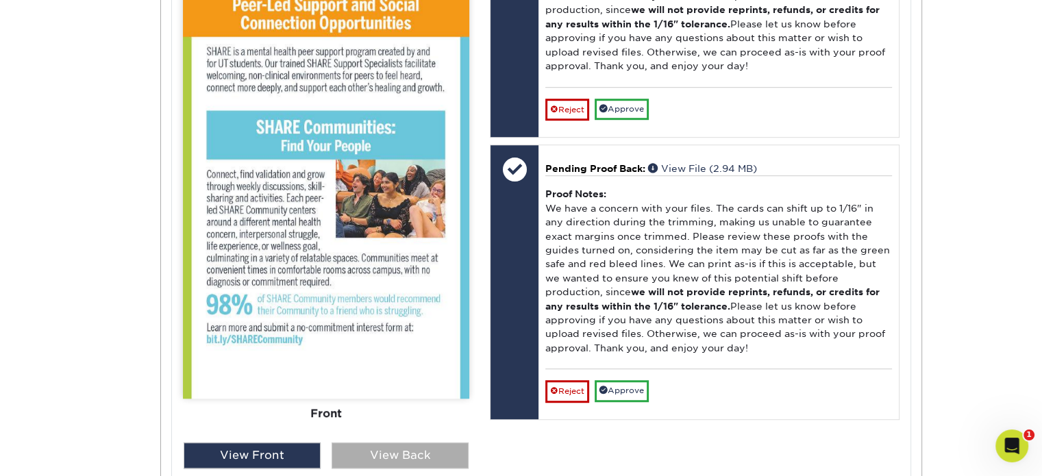
click at [398, 455] on div "View Back" at bounding box center [400, 456] width 137 height 26
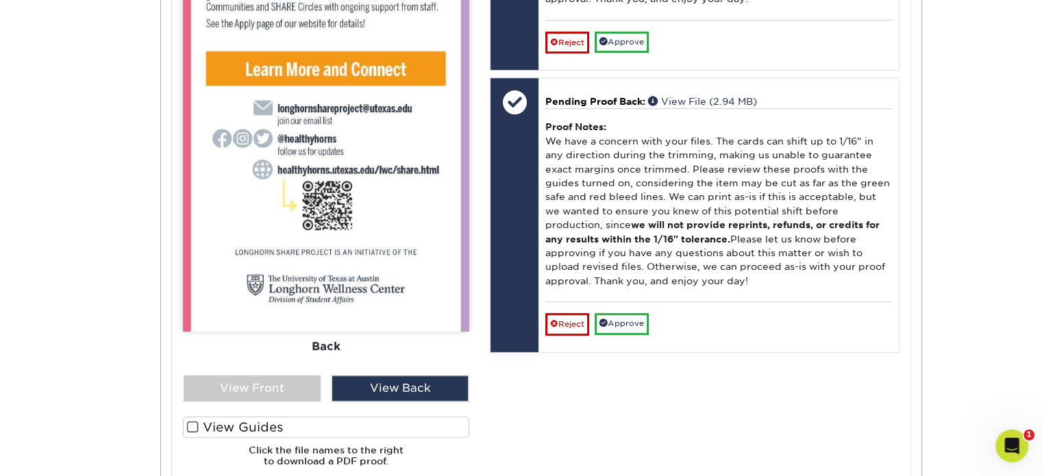
scroll to position [959, 0]
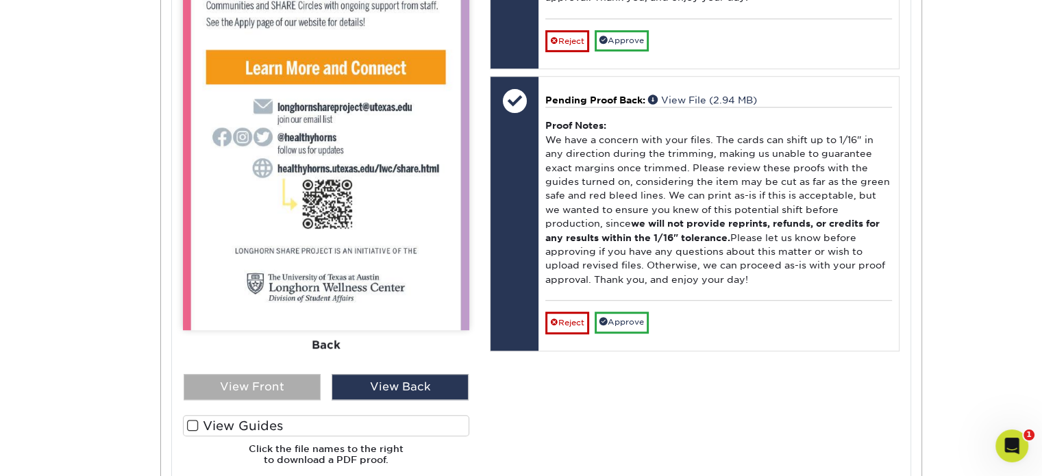
click at [225, 380] on div "View Front" at bounding box center [252, 387] width 137 height 26
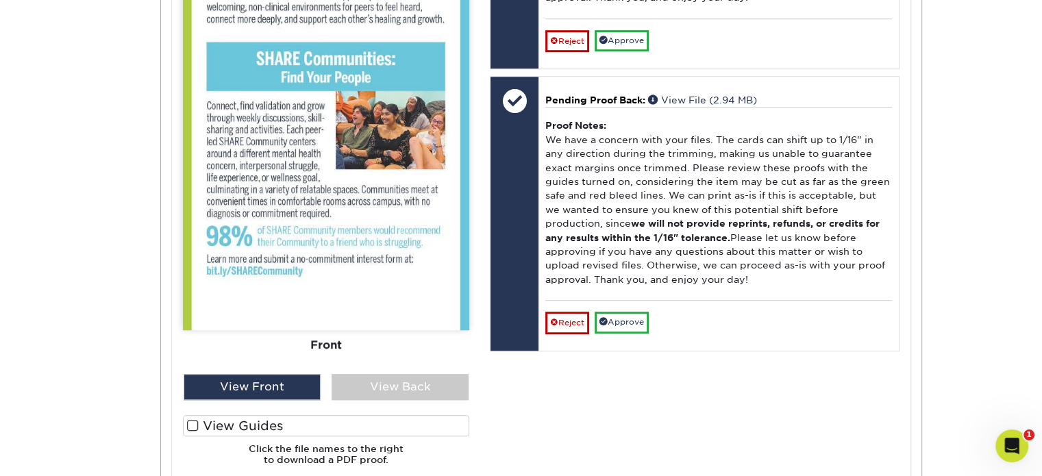
click at [189, 427] on span at bounding box center [193, 425] width 12 height 13
click at [0, 0] on input "View Guides" at bounding box center [0, 0] width 0 height 0
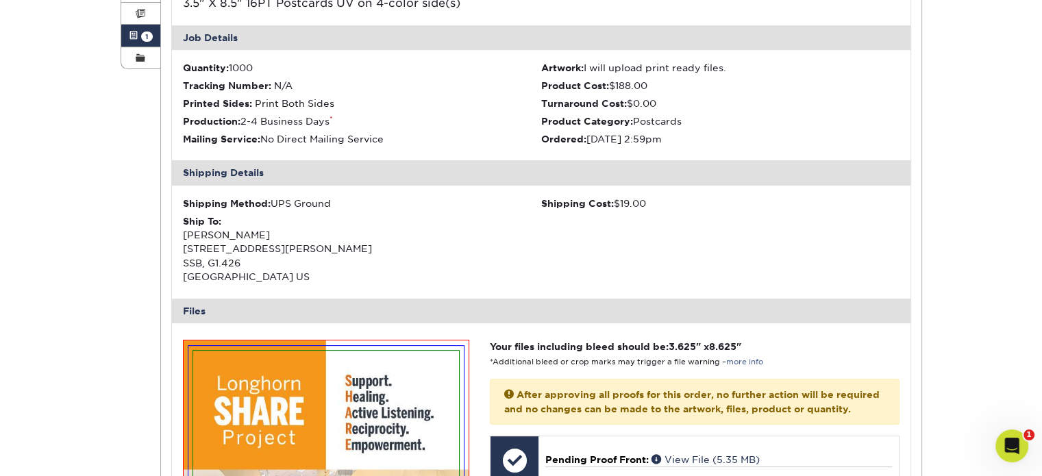
scroll to position [0, 0]
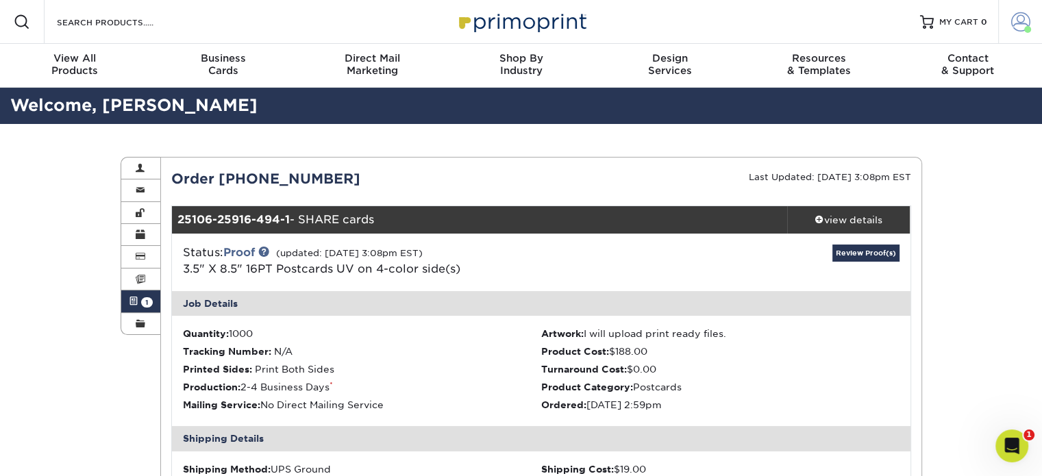
click at [1024, 19] on span at bounding box center [1020, 21] width 19 height 19
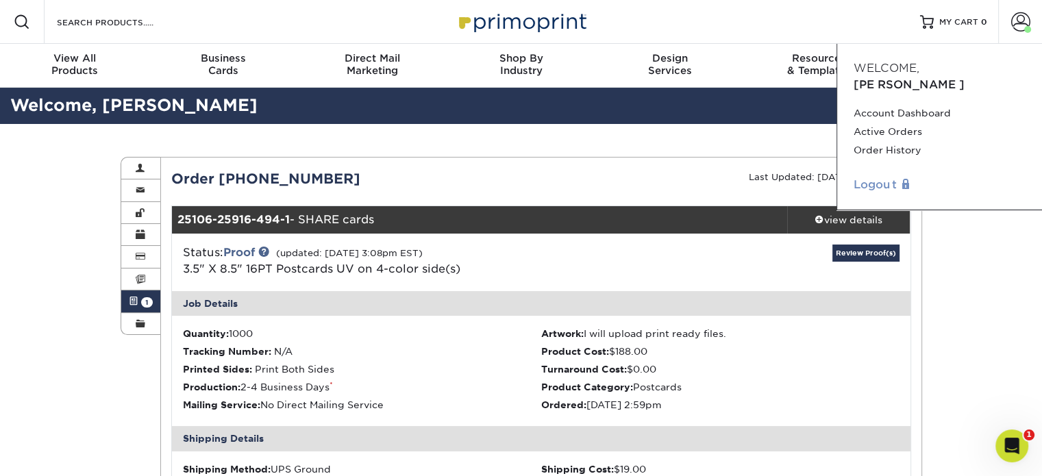
click at [869, 177] on link "Logout" at bounding box center [940, 185] width 172 height 16
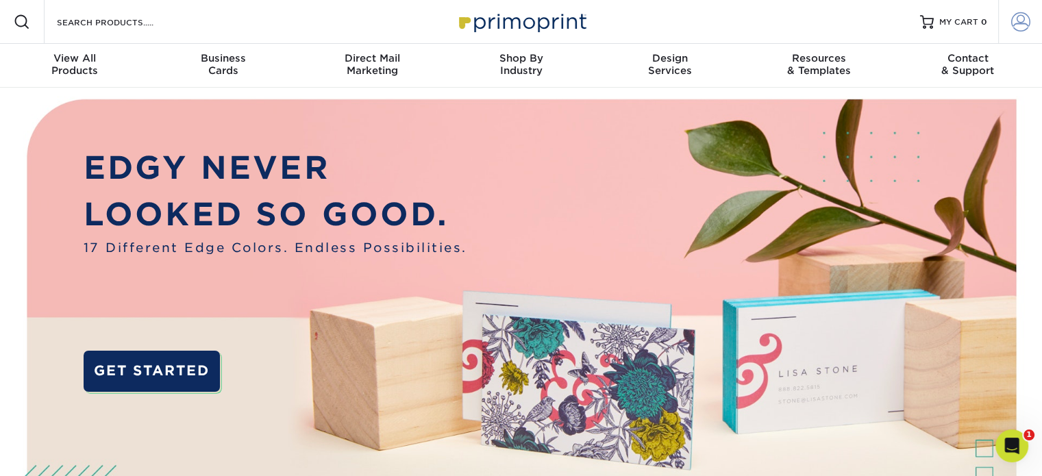
click at [1015, 21] on span at bounding box center [1020, 21] width 19 height 19
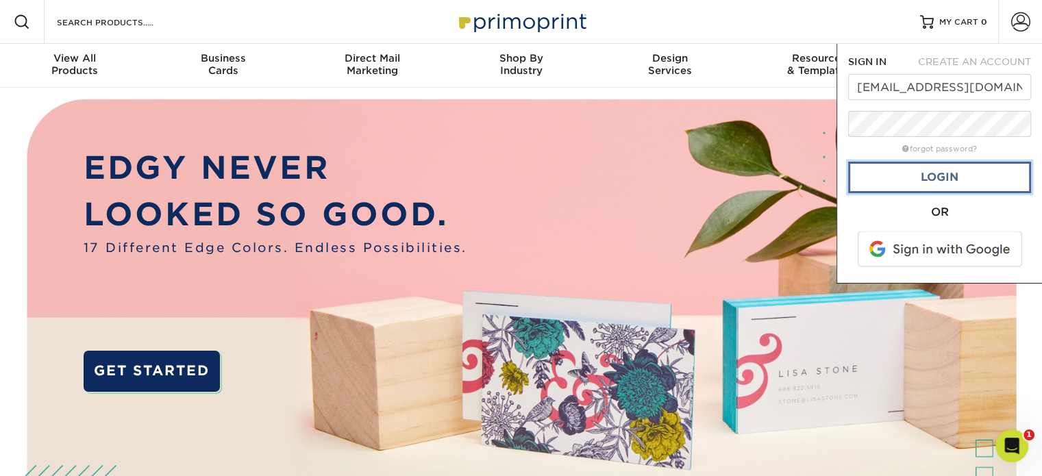
click at [952, 174] on link "Login" at bounding box center [939, 178] width 183 height 32
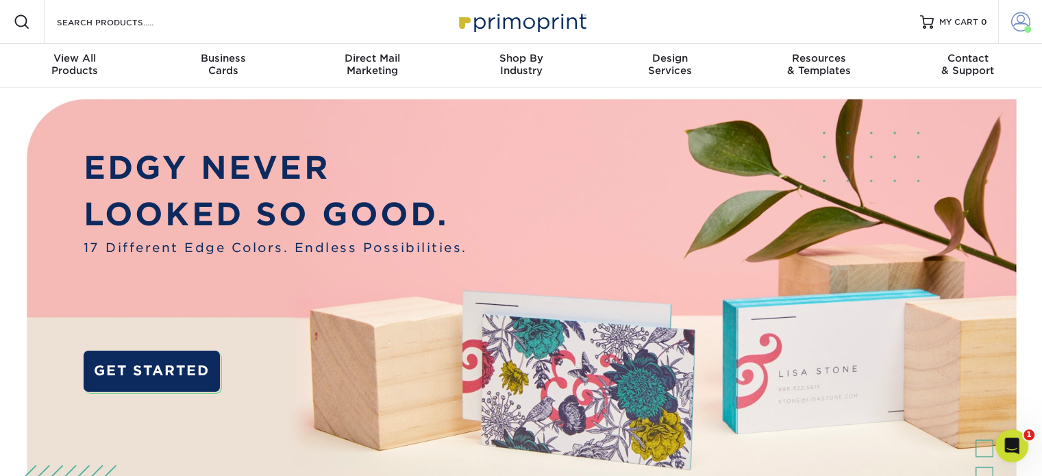
click at [1015, 18] on span at bounding box center [1020, 21] width 19 height 19
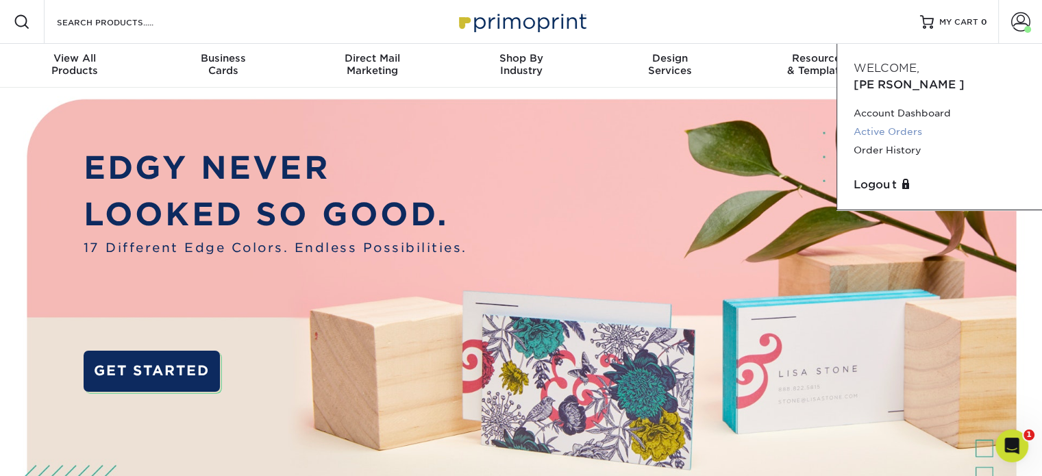
click at [887, 123] on link "Active Orders" at bounding box center [940, 132] width 172 height 18
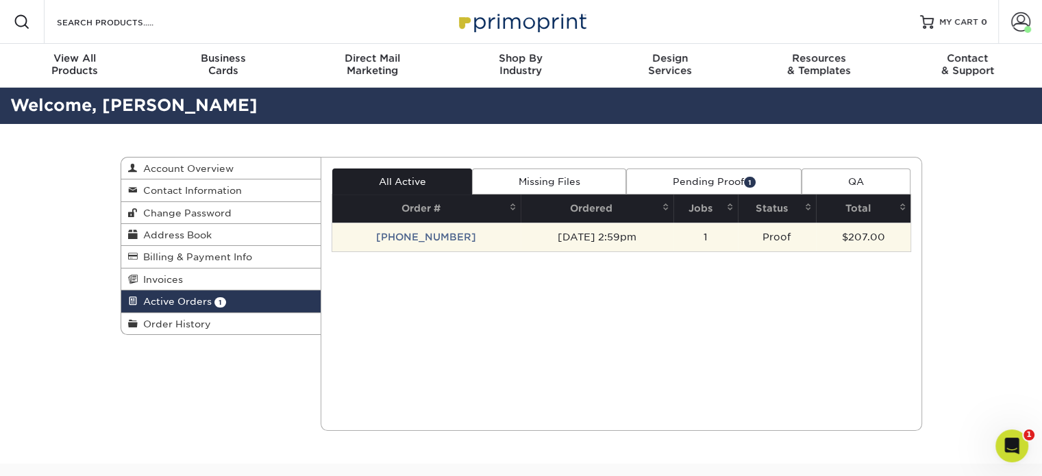
click at [419, 237] on td "[PHONE_NUMBER]" at bounding box center [426, 237] width 188 height 29
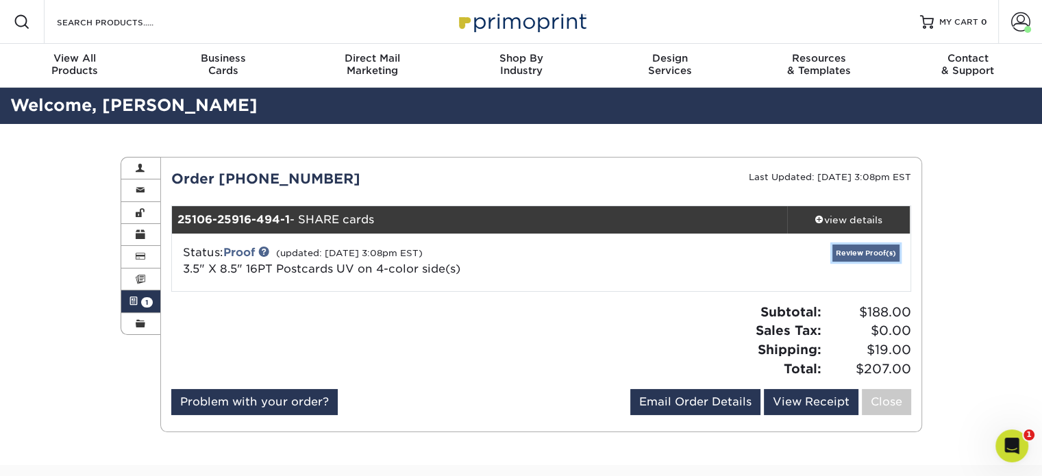
click at [871, 254] on link "Review Proof(s)" at bounding box center [865, 253] width 67 height 17
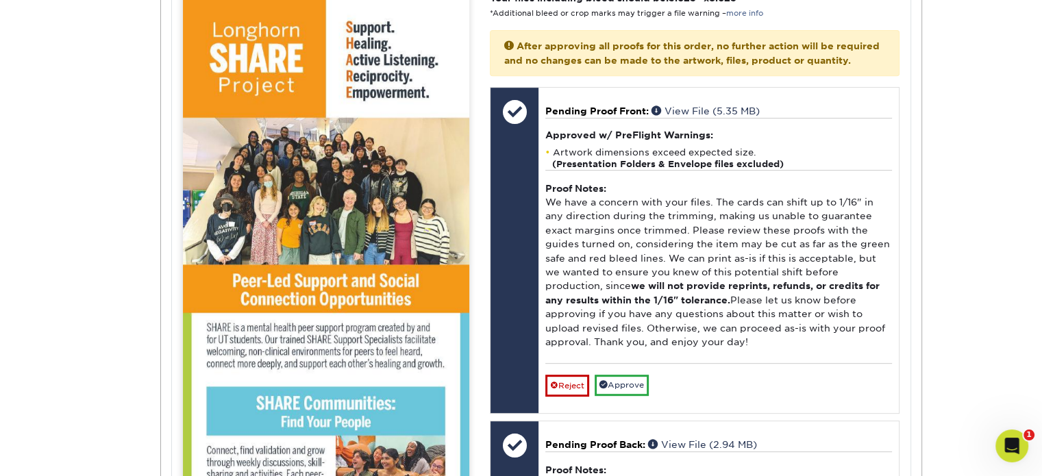
scroll to position [617, 0]
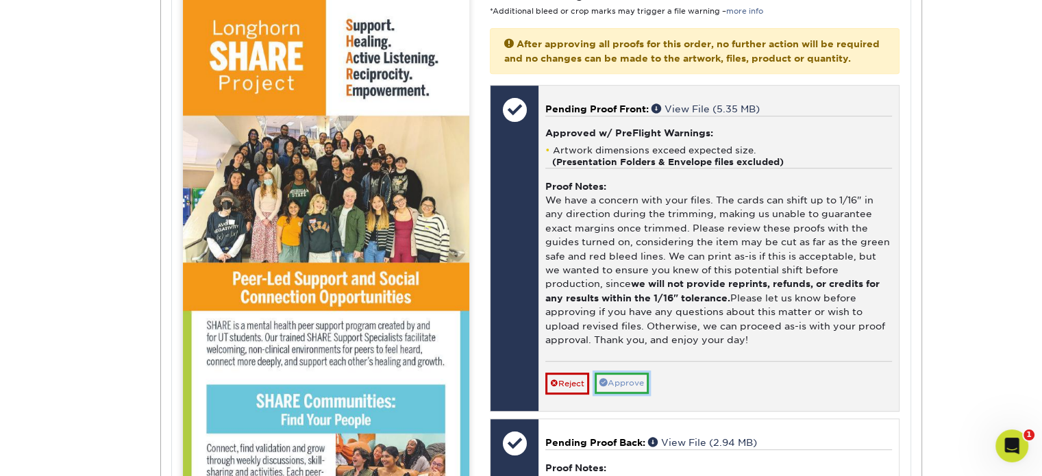
click at [615, 389] on link "Approve" at bounding box center [622, 383] width 54 height 21
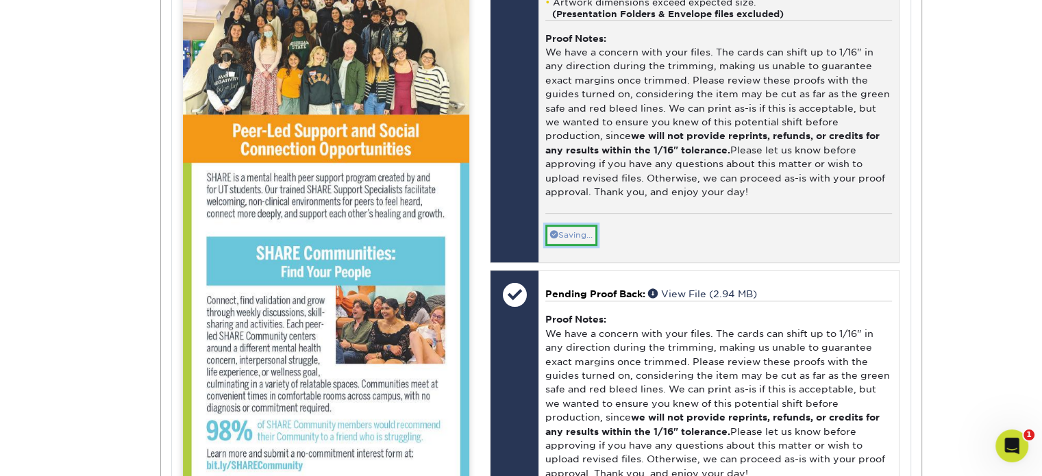
scroll to position [891, 0]
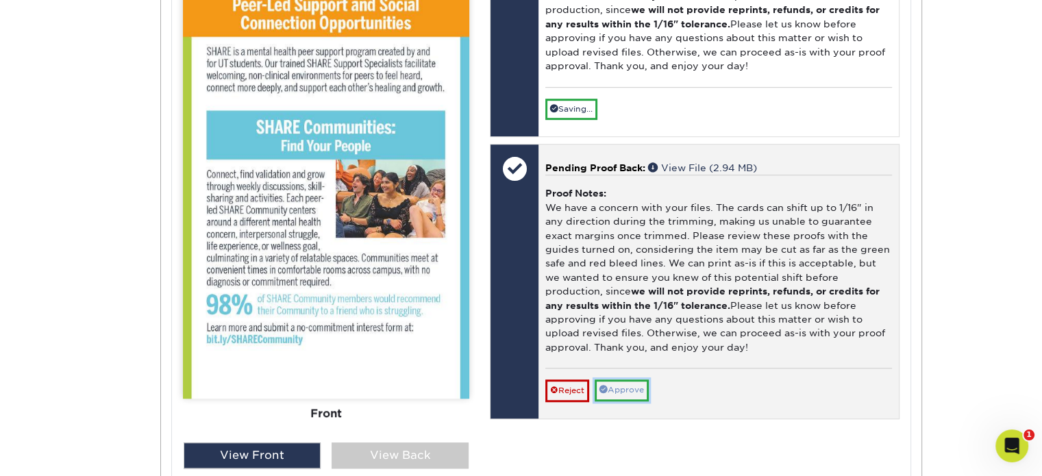
click at [619, 397] on link "Approve" at bounding box center [622, 390] width 54 height 21
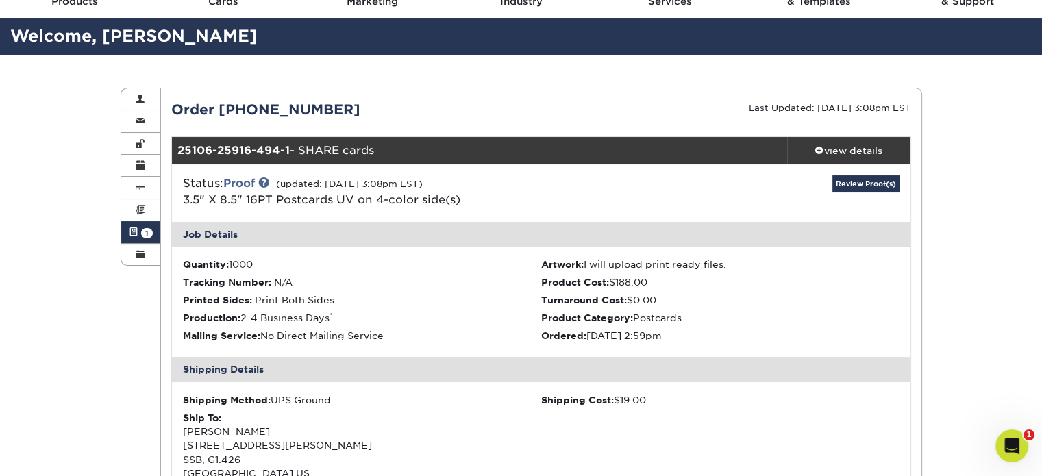
scroll to position [69, 0]
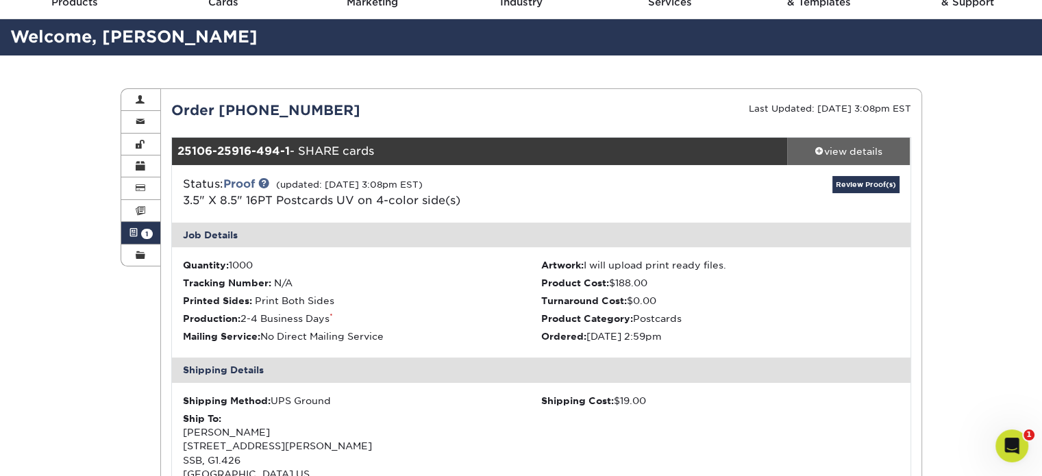
click at [815, 149] on span at bounding box center [820, 151] width 10 height 10
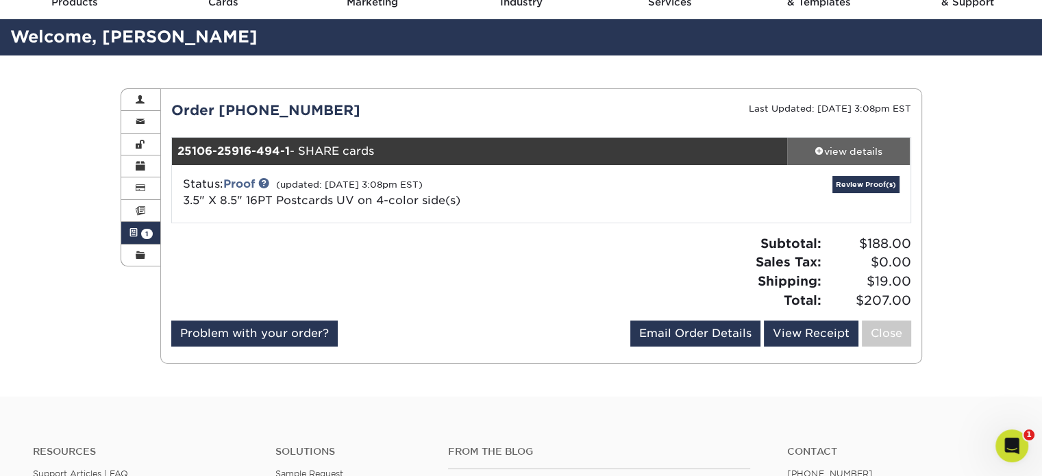
click at [815, 149] on span at bounding box center [820, 151] width 10 height 10
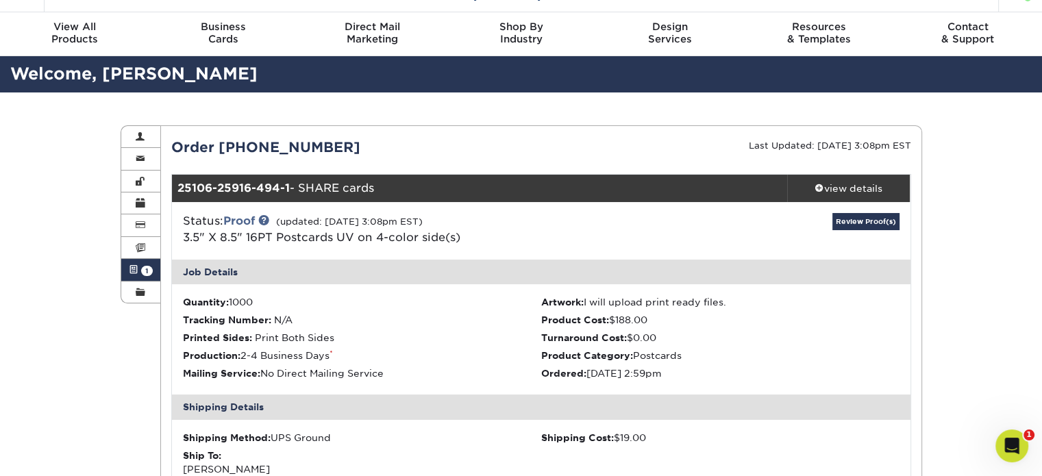
scroll to position [0, 0]
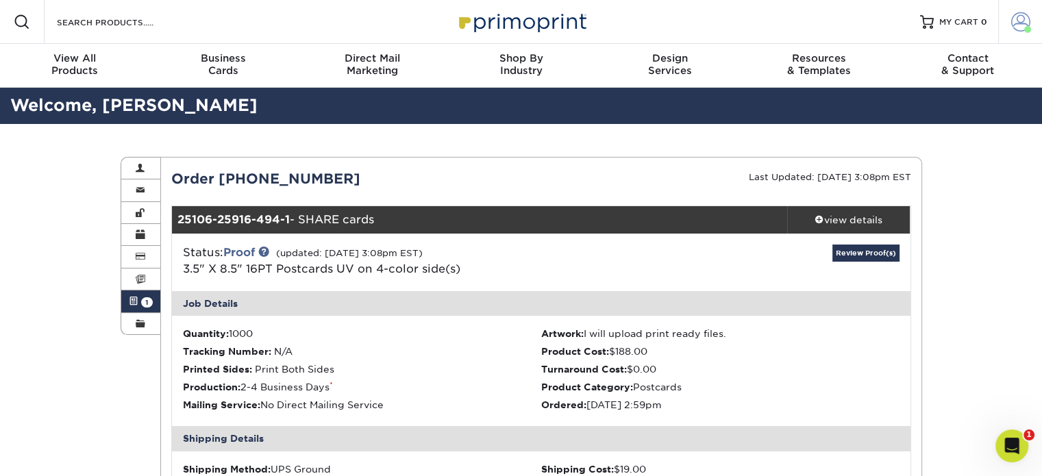
click at [1021, 22] on span at bounding box center [1020, 21] width 19 height 19
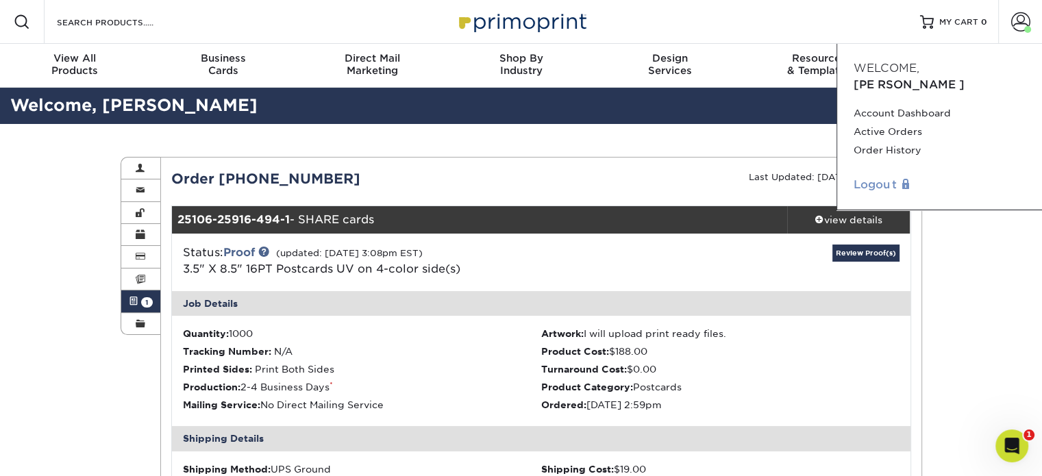
click at [868, 177] on link "Logout" at bounding box center [940, 185] width 172 height 16
